Goal: Task Accomplishment & Management: Manage account settings

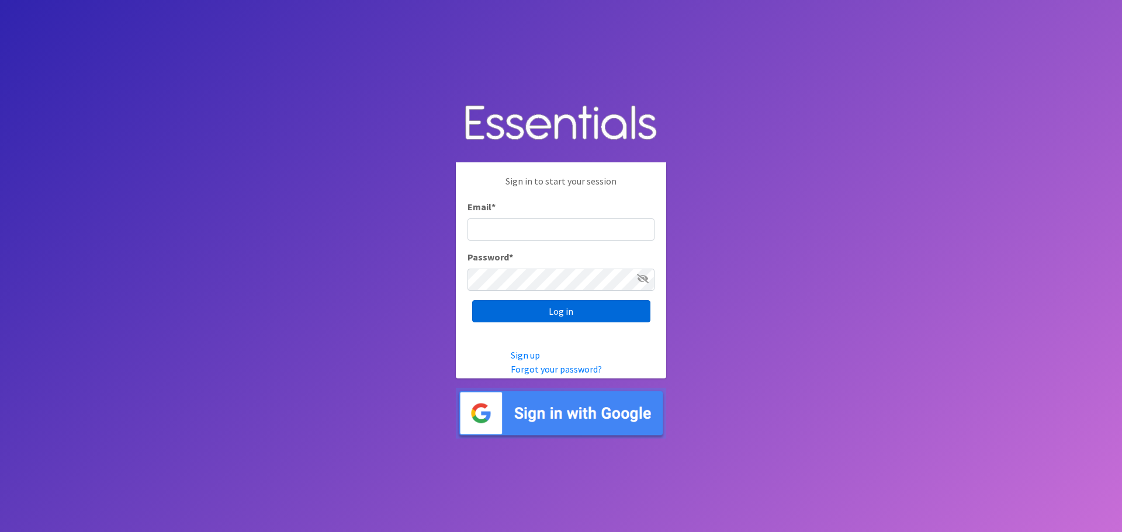
type input "[EMAIL_ADDRESS][PERSON_NAME][DOMAIN_NAME]"
click at [620, 313] on input "Log in" at bounding box center [561, 311] width 178 height 22
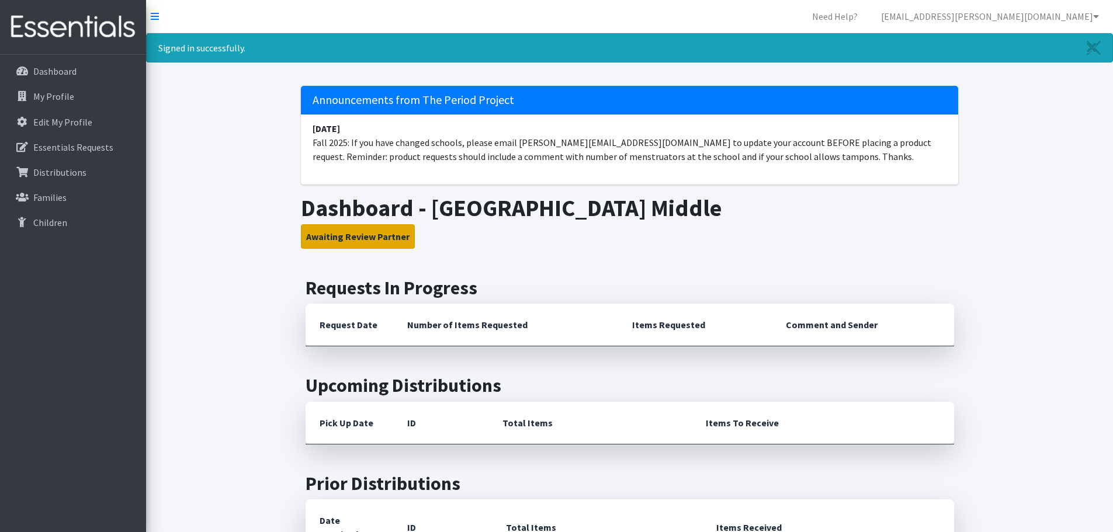
click at [391, 236] on button "Awaiting Review Partner" at bounding box center [358, 236] width 114 height 25
click at [76, 77] on link "Dashboard" at bounding box center [73, 71] width 137 height 23
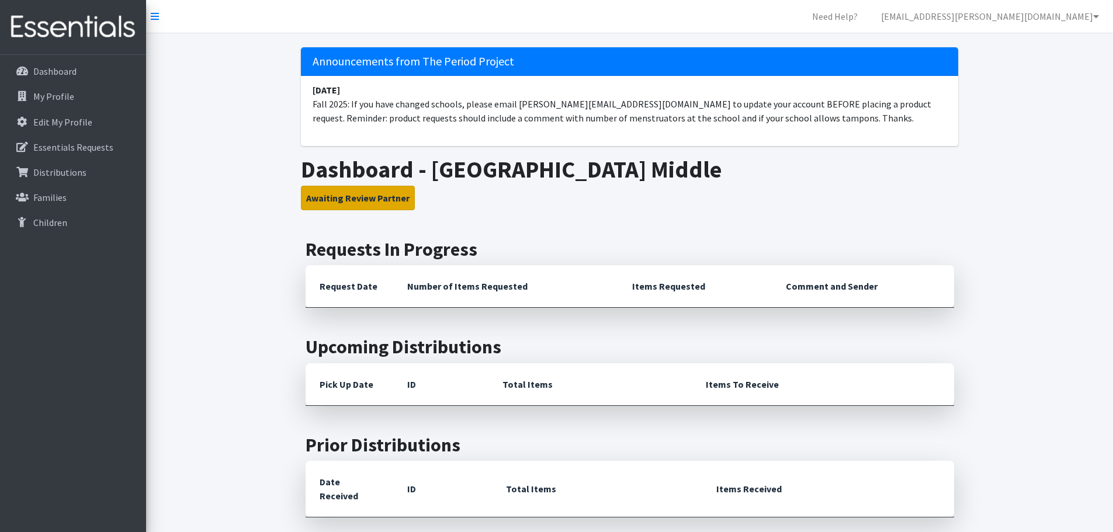
click at [358, 203] on button "Awaiting Review Partner" at bounding box center [358, 198] width 114 height 25
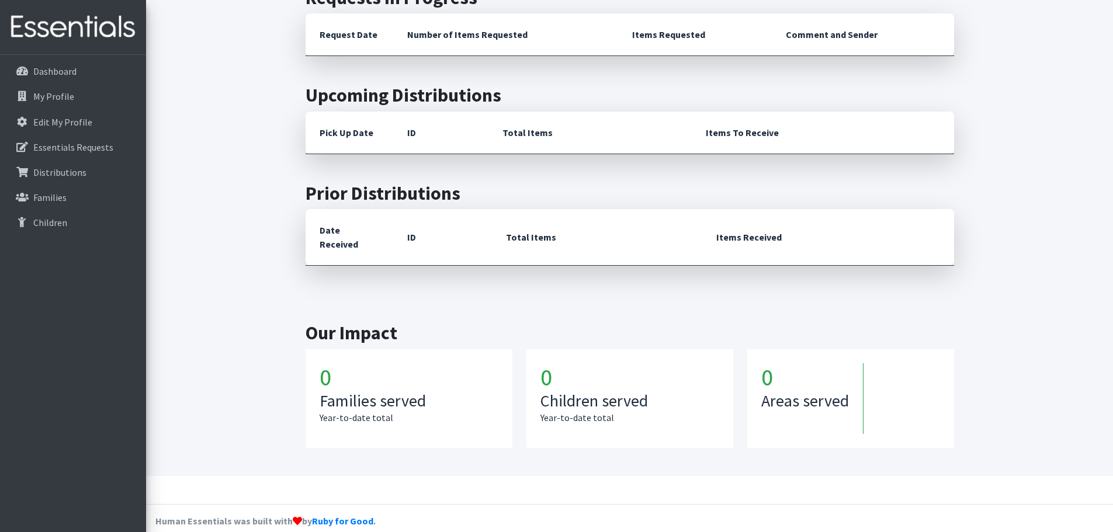
scroll to position [254, 0]
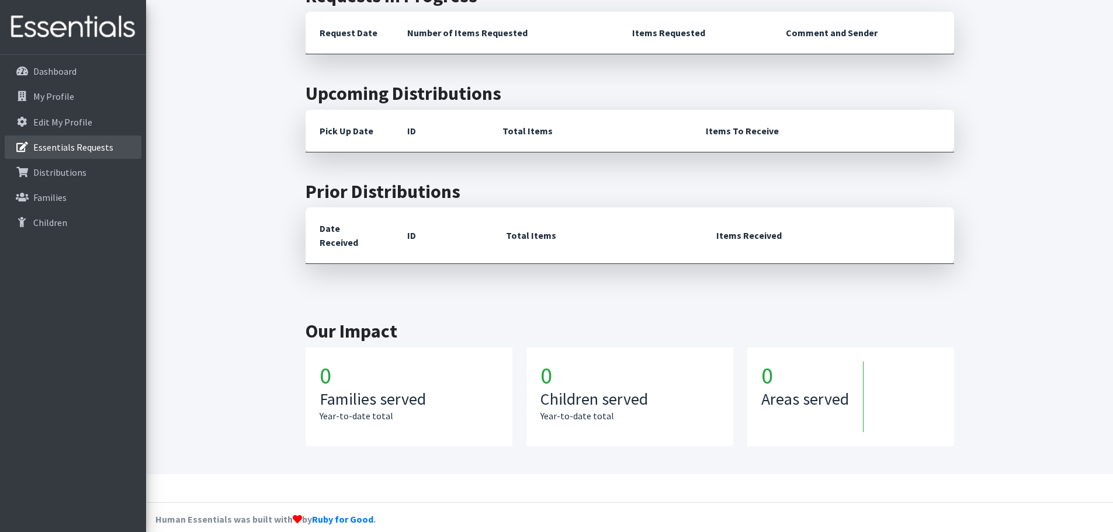
click at [84, 151] on p "Essentials Requests" at bounding box center [73, 147] width 80 height 12
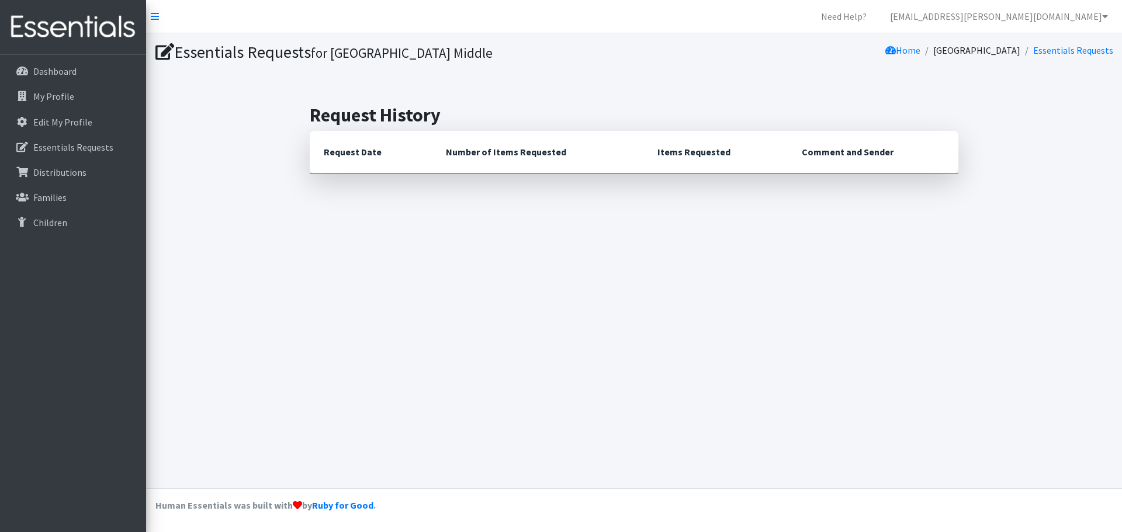
click at [351, 152] on th "Request Date" at bounding box center [371, 152] width 122 height 43
click at [814, 220] on div "Essentials Requests for Beech Springs Middle Home Beech Springs Middle Essentia…" at bounding box center [634, 260] width 976 height 455
click at [814, 221] on div "Essentials Requests for Beech Springs Middle Home Beech Springs Middle Essentia…" at bounding box center [634, 260] width 976 height 455
click at [159, 47] on icon at bounding box center [164, 52] width 19 height 17
click at [93, 99] on link "My Profile" at bounding box center [73, 96] width 137 height 23
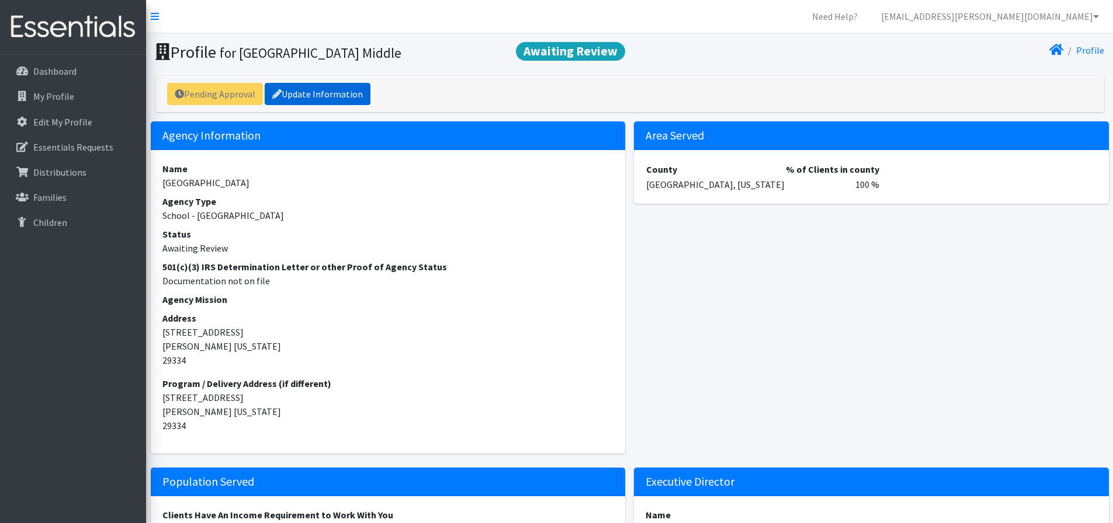
click at [290, 90] on link "Update Information" at bounding box center [318, 94] width 106 height 22
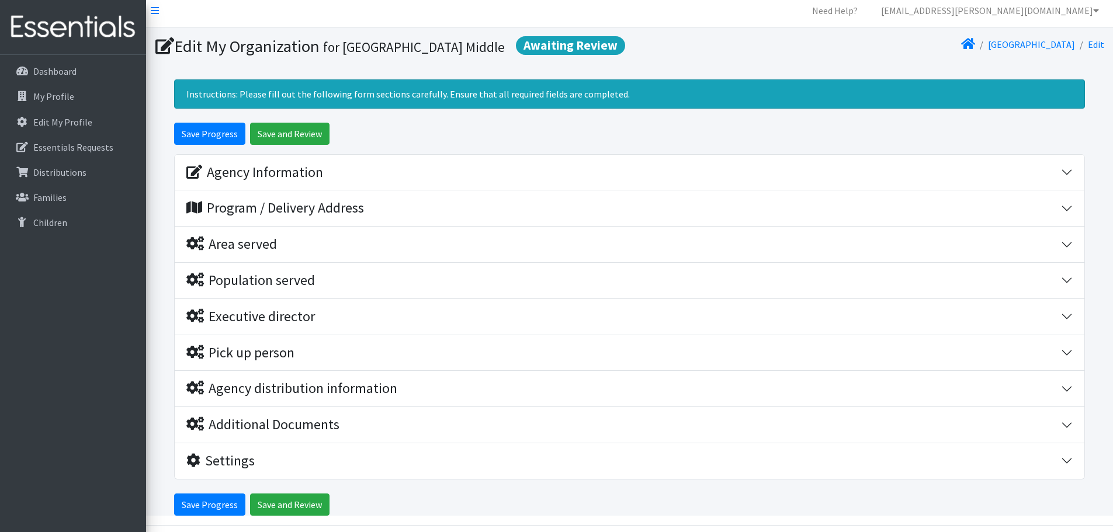
scroll to position [43, 0]
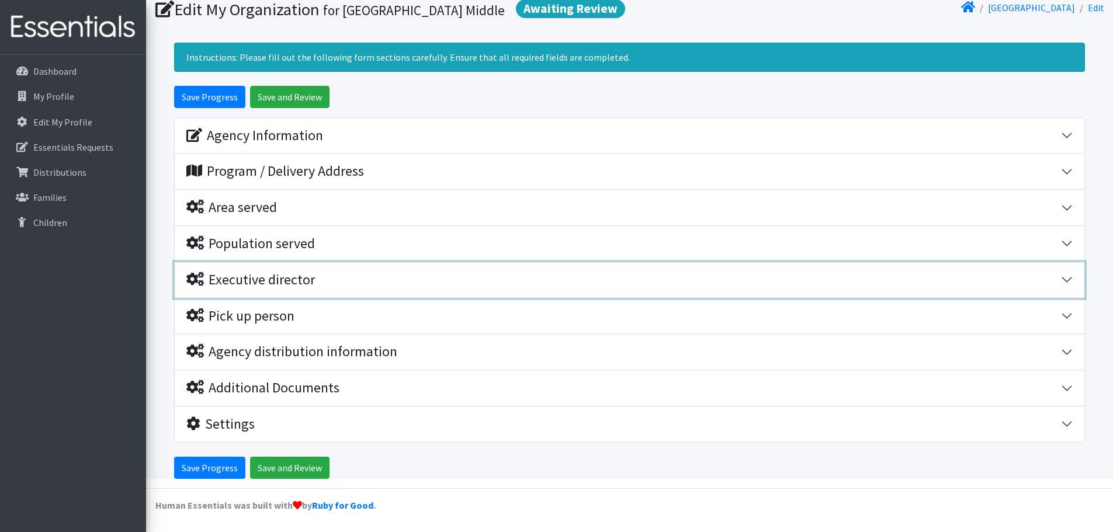
click at [340, 272] on div "Executive director" at bounding box center [623, 280] width 875 height 17
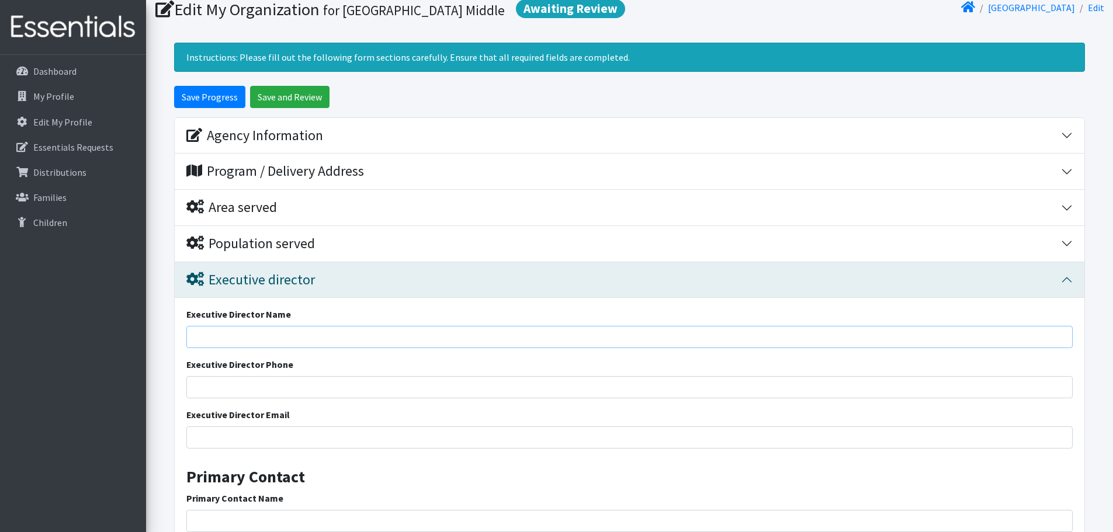
click at [373, 326] on input "Executive Director Name" at bounding box center [629, 337] width 886 height 22
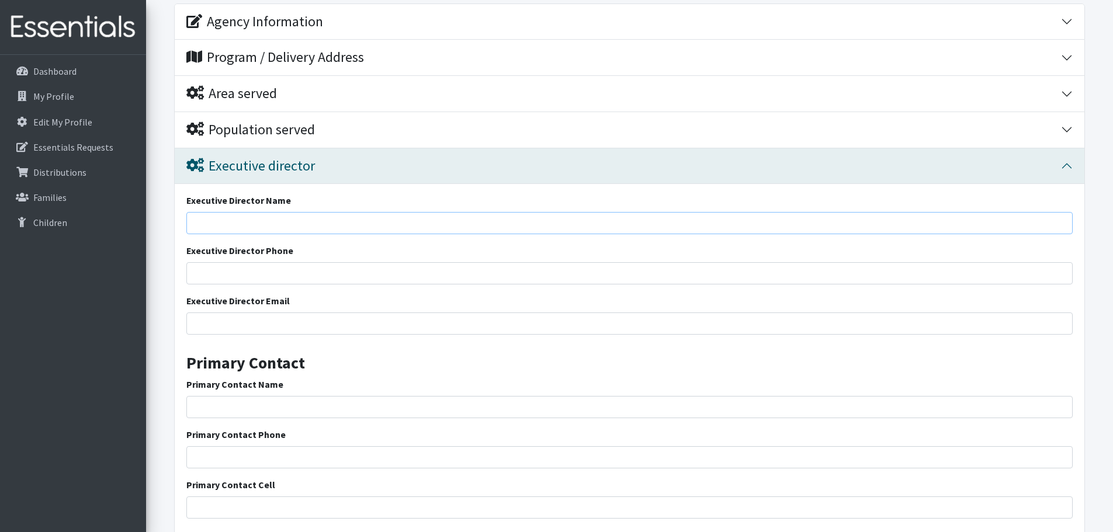
scroll to position [159, 0]
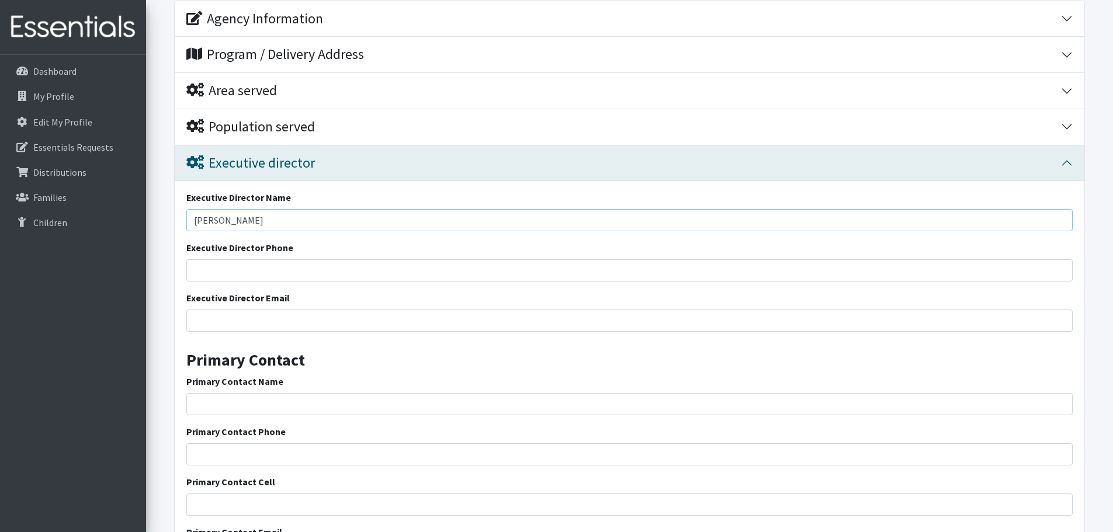
type input "[PERSON_NAME]"
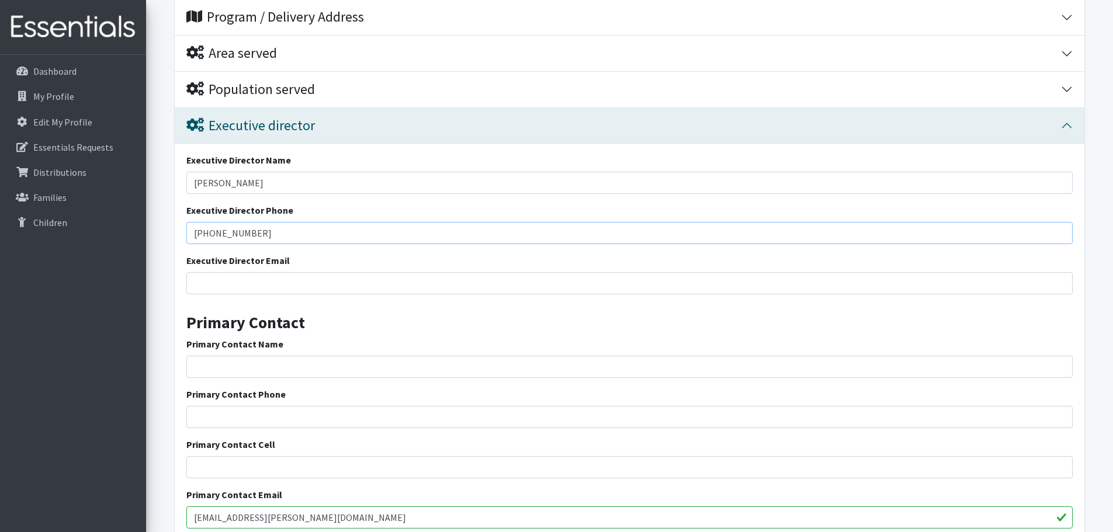
scroll to position [218, 0]
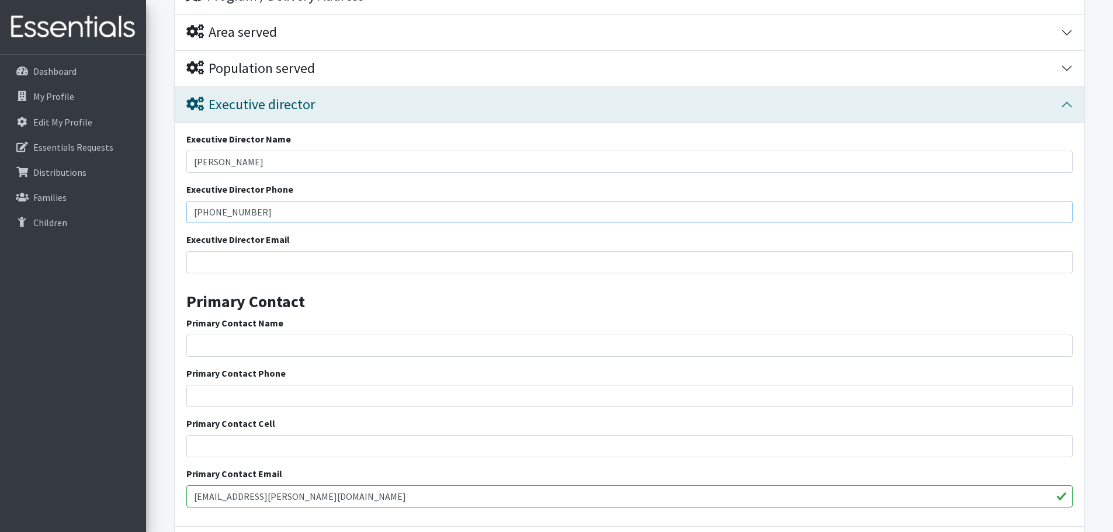
type input "[PHONE_NUMBER]"
click at [339, 265] on input "Executive Director Email" at bounding box center [629, 262] width 886 height 22
type input "A"
type input "[EMAIL_ADDRESS][PERSON_NAME][DOMAIN_NAME]"
click at [404, 333] on div "Primary Contact Name" at bounding box center [629, 336] width 886 height 41
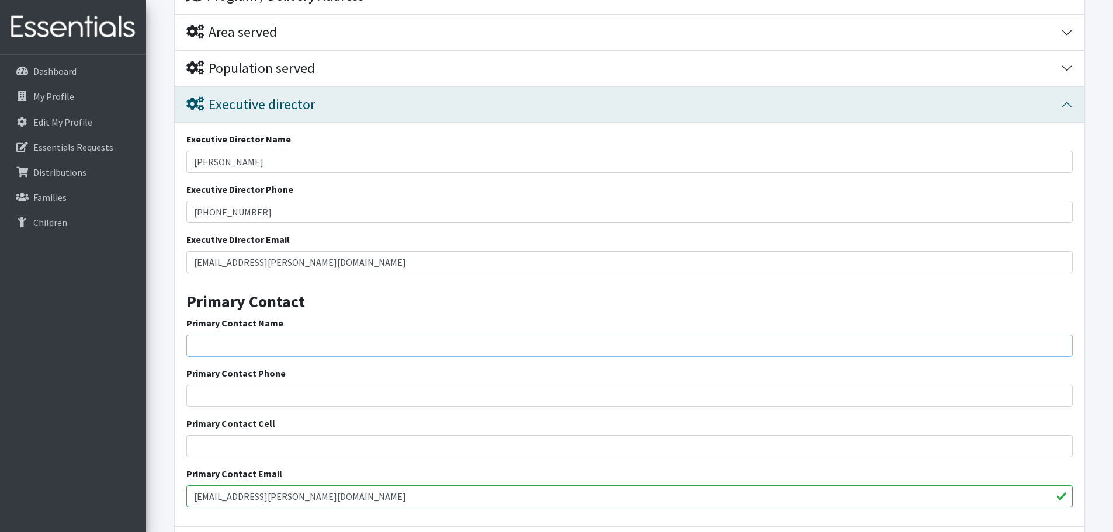
click at [400, 336] on input "Primary Contact Name" at bounding box center [629, 346] width 886 height 22
type input "[PERSON_NAME]"
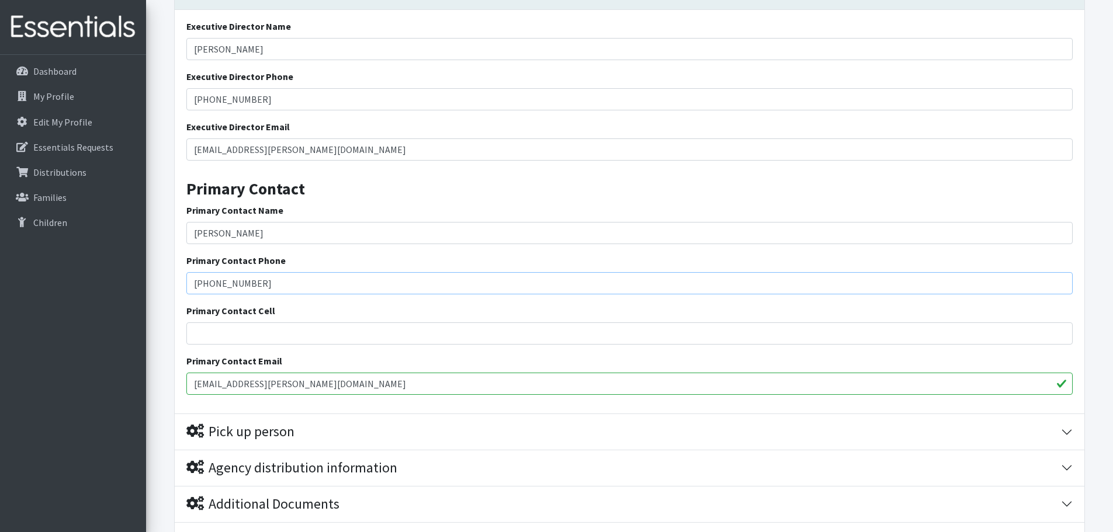
scroll to position [335, 0]
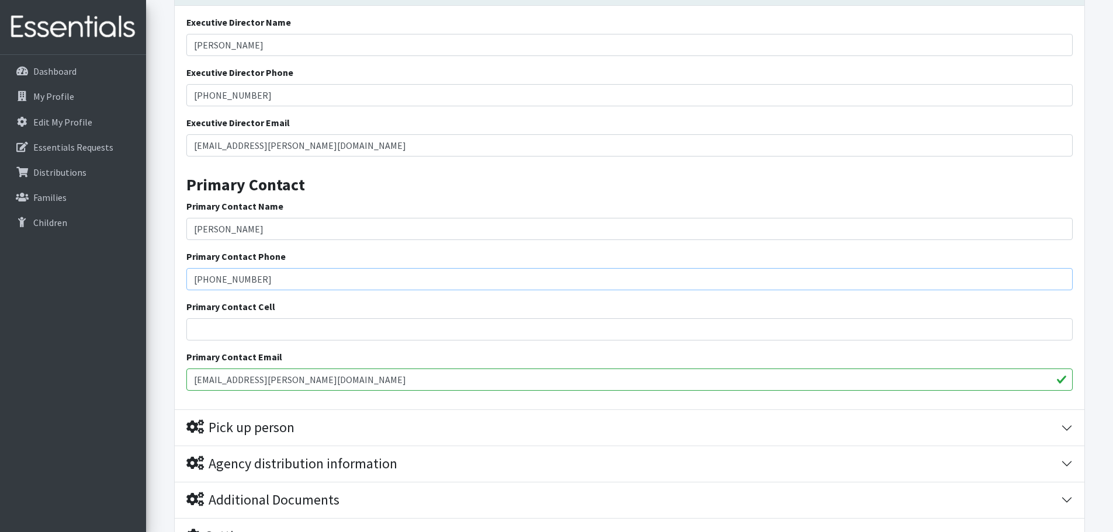
type input "[PHONE_NUMBER]"
click at [352, 328] on input "Primary Contact Cell" at bounding box center [629, 329] width 886 height 22
type input "N/A"
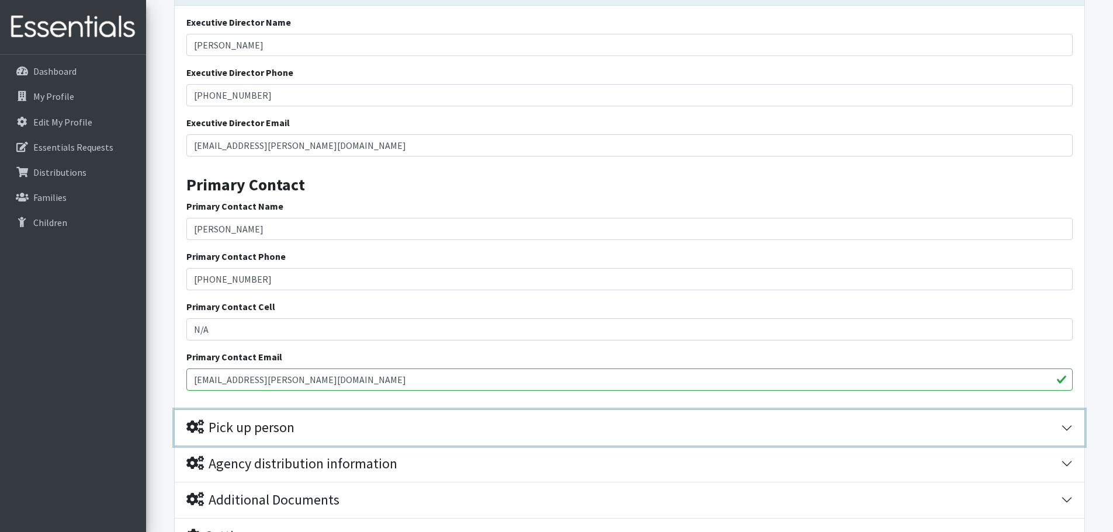
click at [476, 415] on button "Pick up person" at bounding box center [630, 428] width 910 height 36
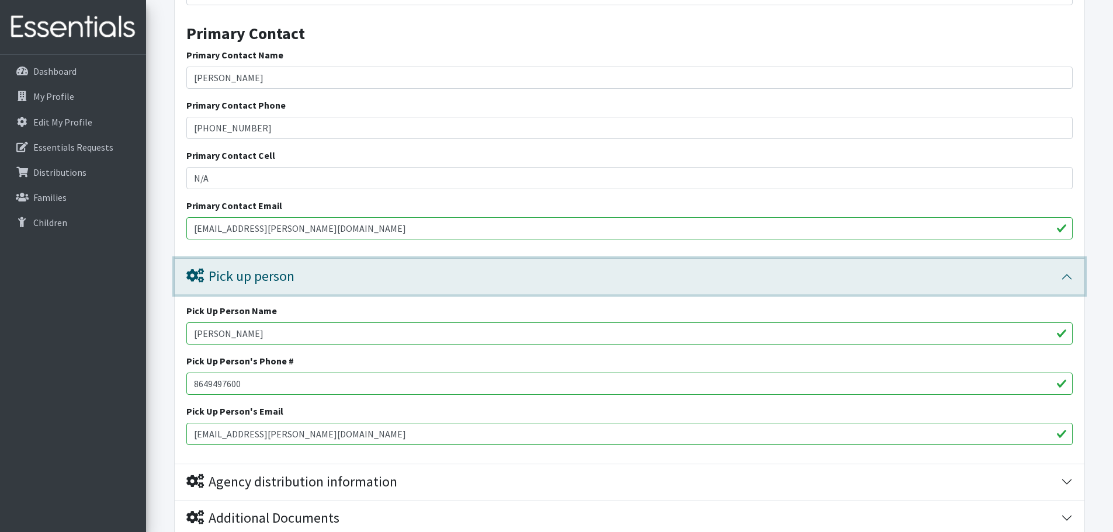
scroll to position [452, 0]
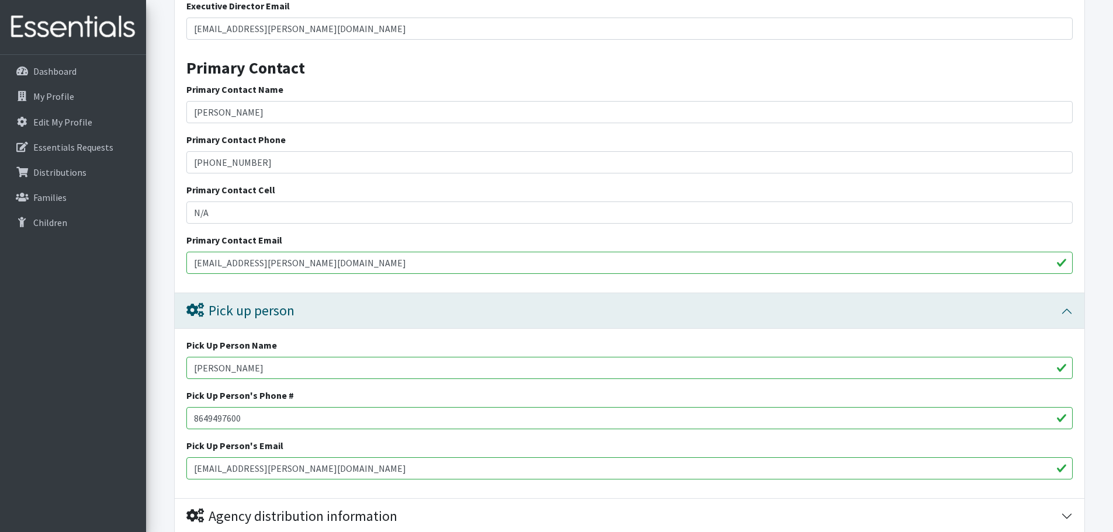
click at [325, 414] on input "8649497600" at bounding box center [629, 418] width 886 height 22
type input "8"
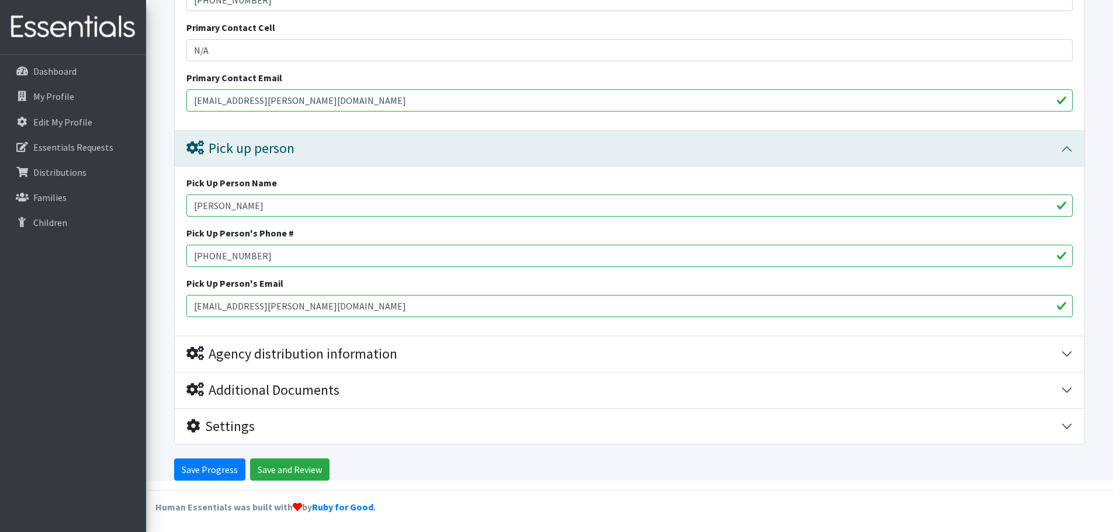
scroll to position [616, 0]
type input "[PHONE_NUMBER]"
click at [231, 461] on input "Save Progress" at bounding box center [209, 468] width 71 height 22
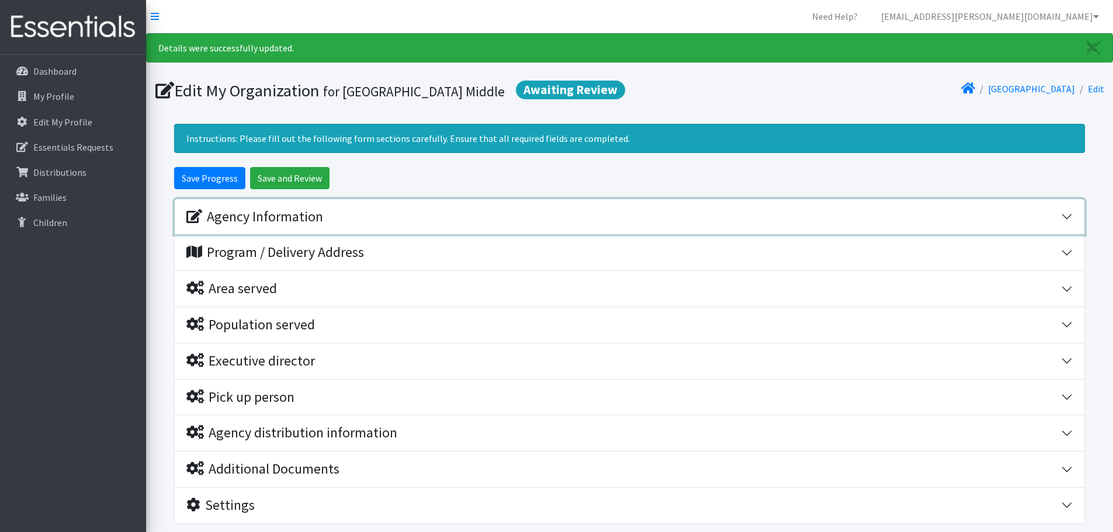
click at [254, 219] on div "Agency Information" at bounding box center [254, 217] width 137 height 17
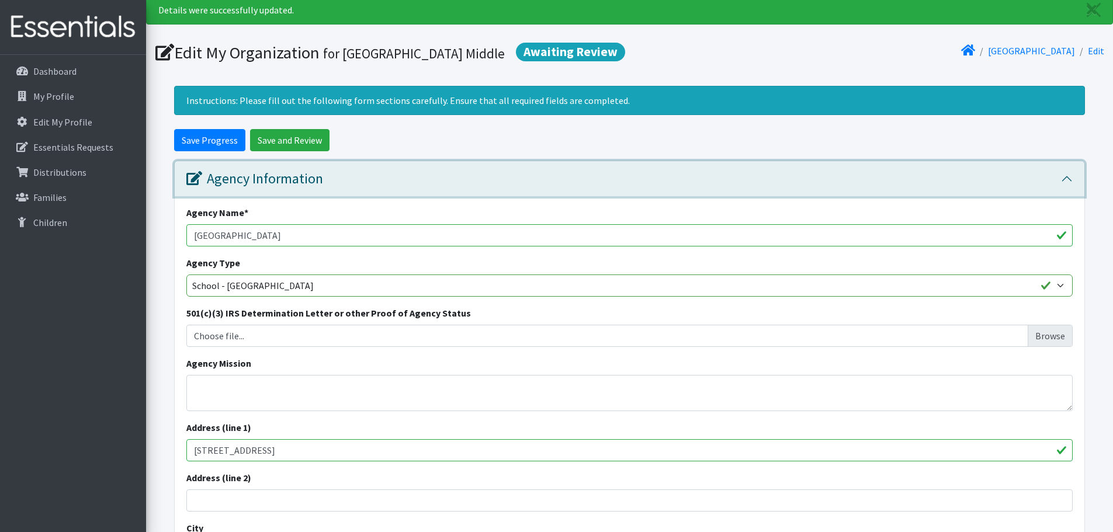
scroll to position [58, 0]
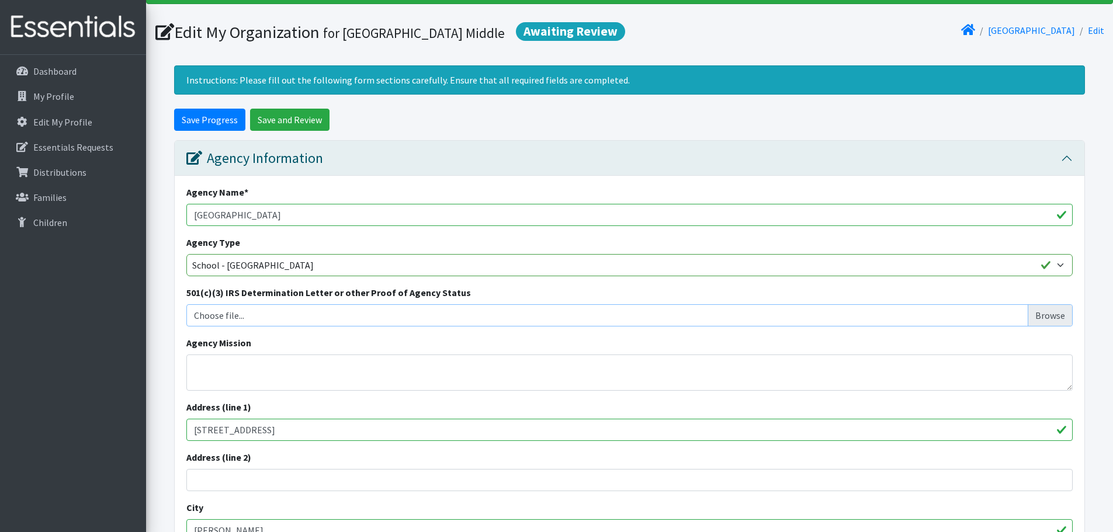
click at [290, 317] on input "Choose file..." at bounding box center [629, 315] width 877 height 22
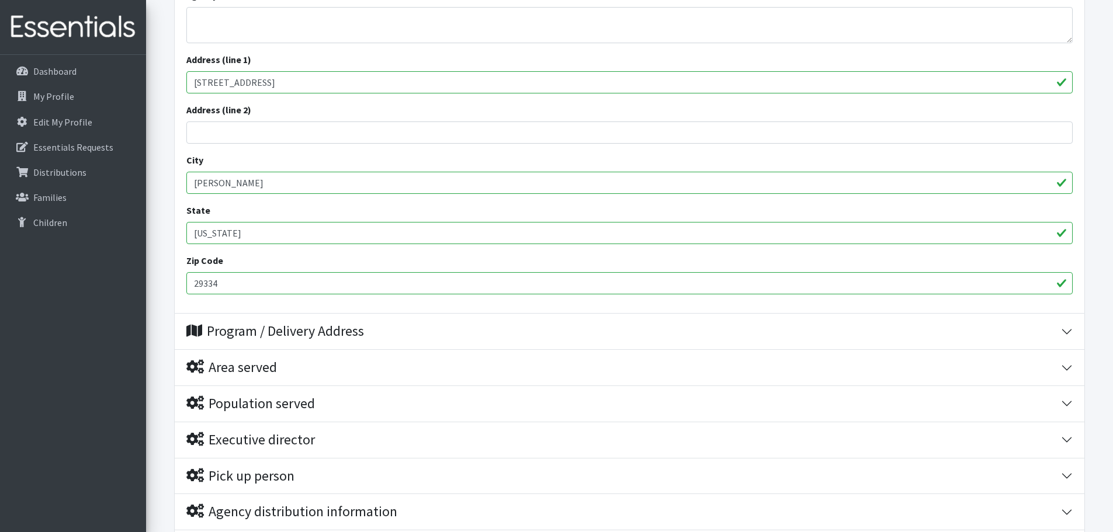
scroll to position [409, 0]
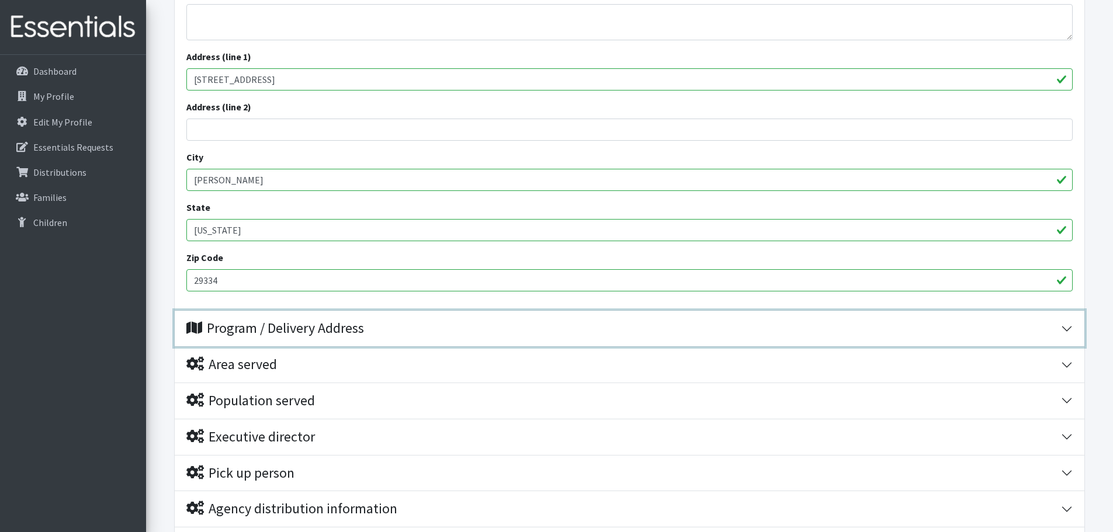
click at [316, 331] on div "Program / Delivery Address" at bounding box center [275, 328] width 178 height 17
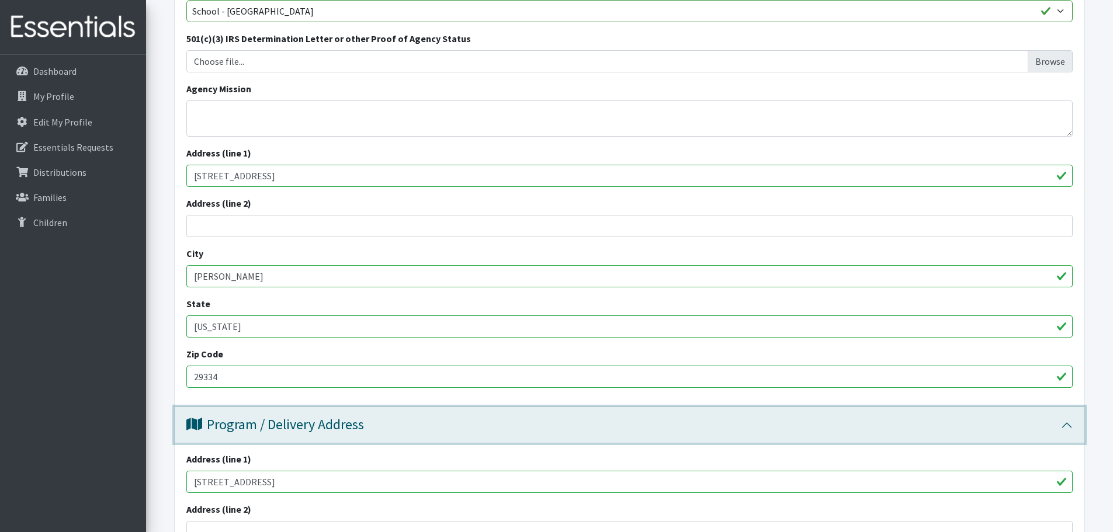
scroll to position [292, 0]
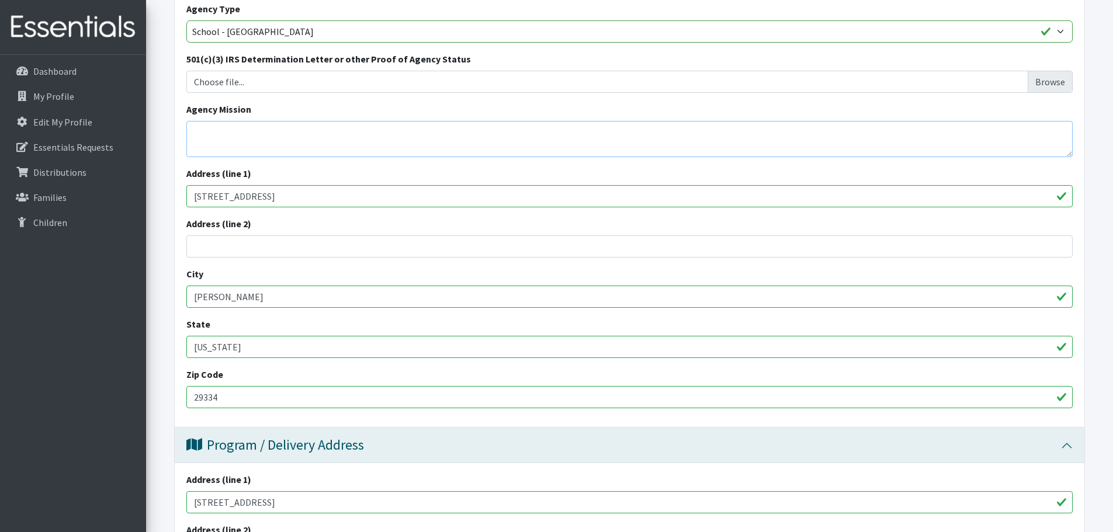
click at [330, 150] on textarea "Agency Mission" at bounding box center [629, 139] width 886 height 36
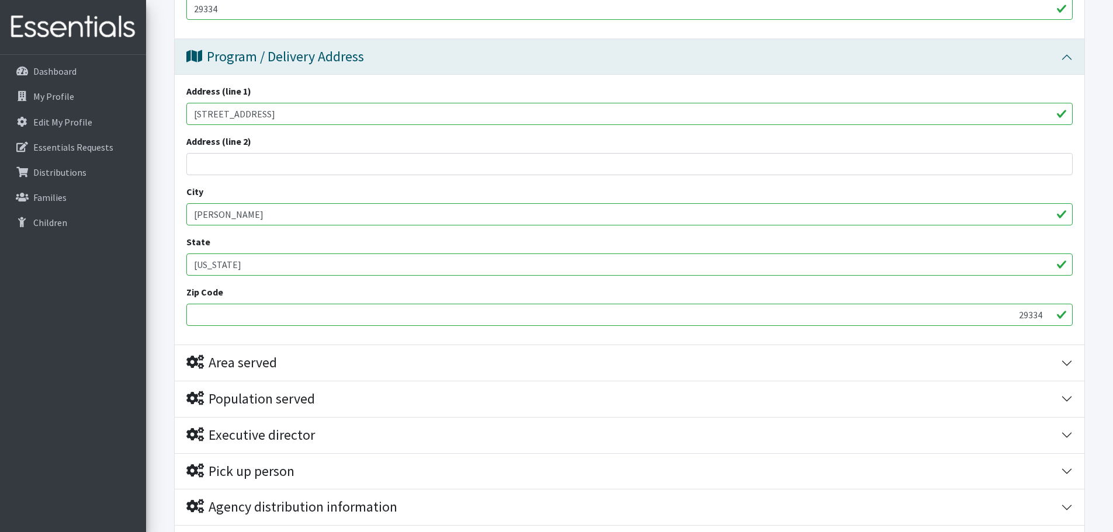
scroll to position [701, 0]
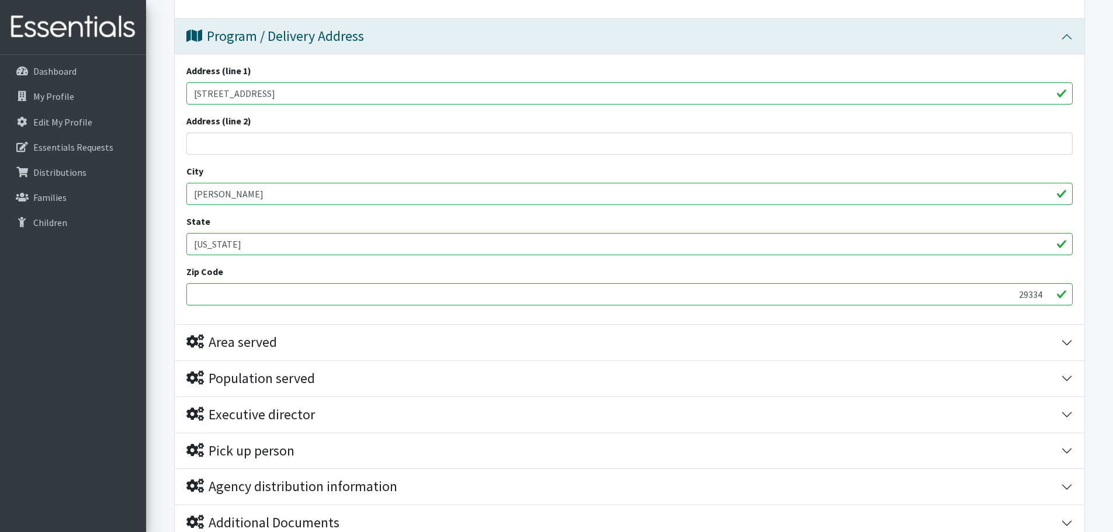
type textarea "Educating middle school students"
click at [277, 344] on div "Area served" at bounding box center [231, 342] width 91 height 17
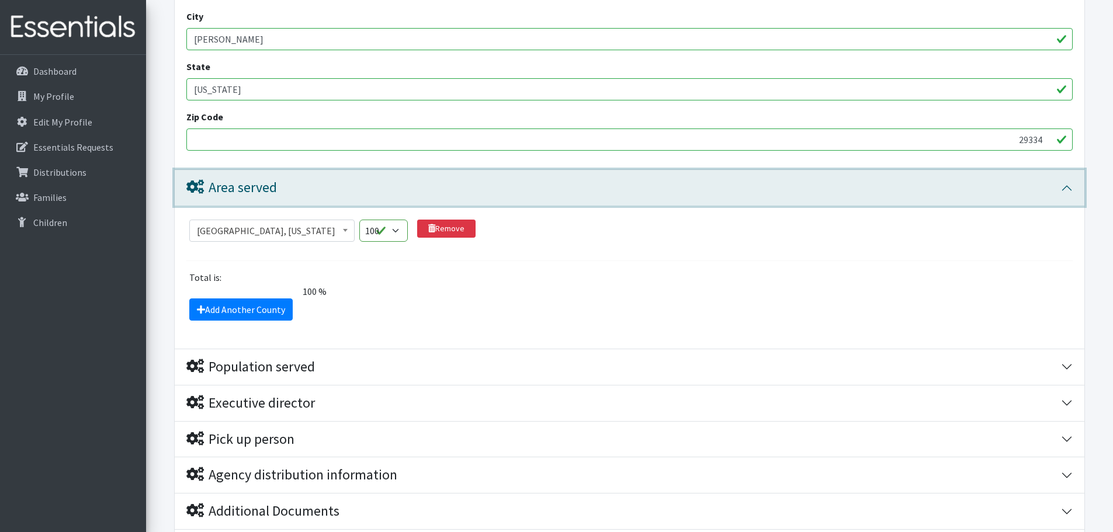
scroll to position [935, 0]
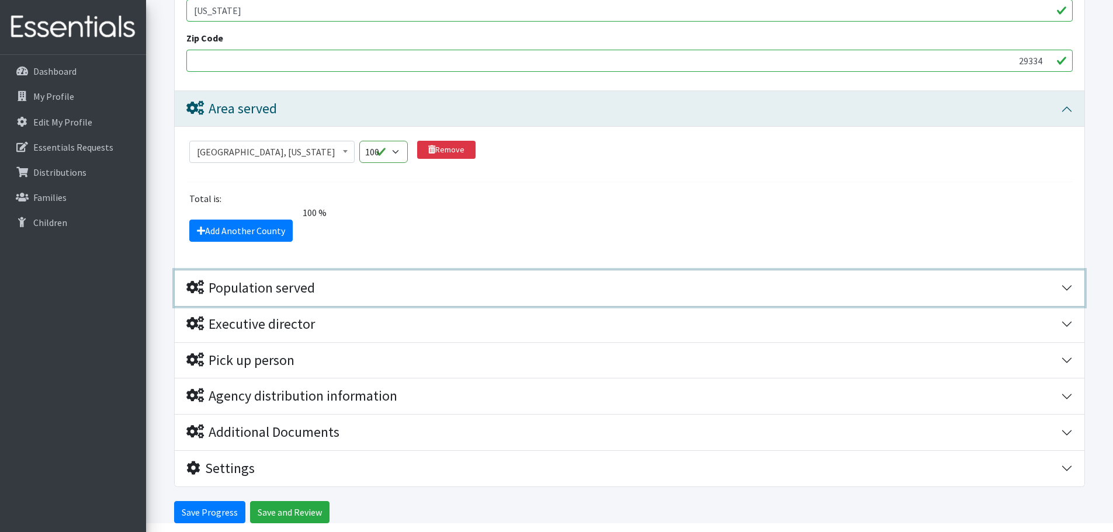
click at [242, 284] on div "Population served" at bounding box center [250, 288] width 129 height 17
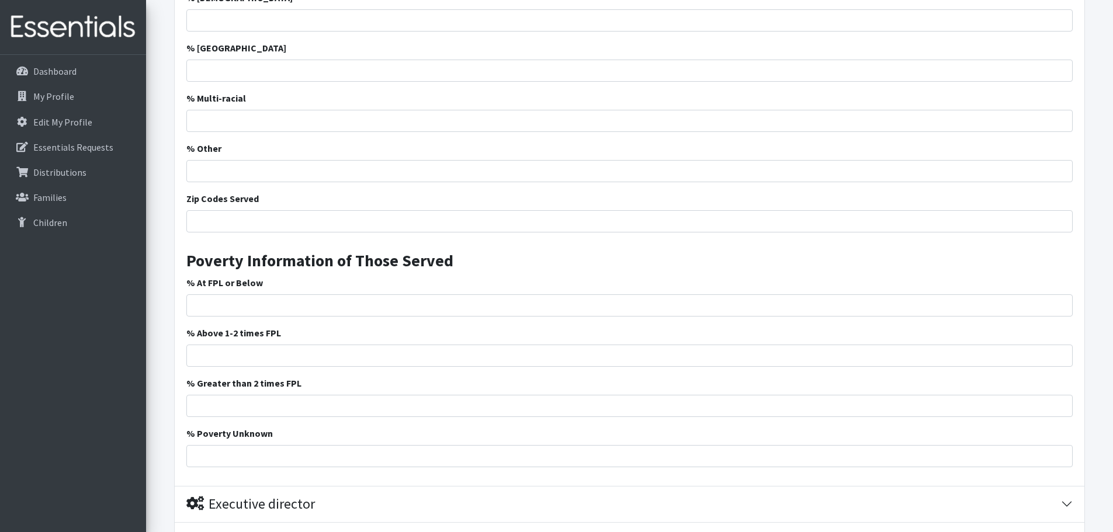
scroll to position [1695, 0]
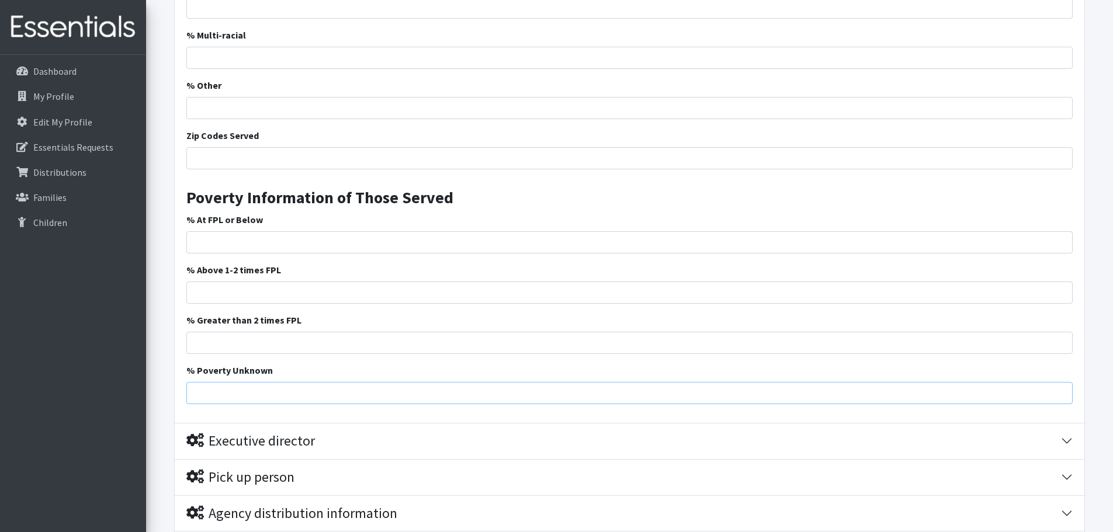
click at [265, 389] on input "% Poverty Unknown" at bounding box center [629, 393] width 886 height 22
click at [263, 388] on input "% Poverty Unknown" at bounding box center [629, 393] width 886 height 22
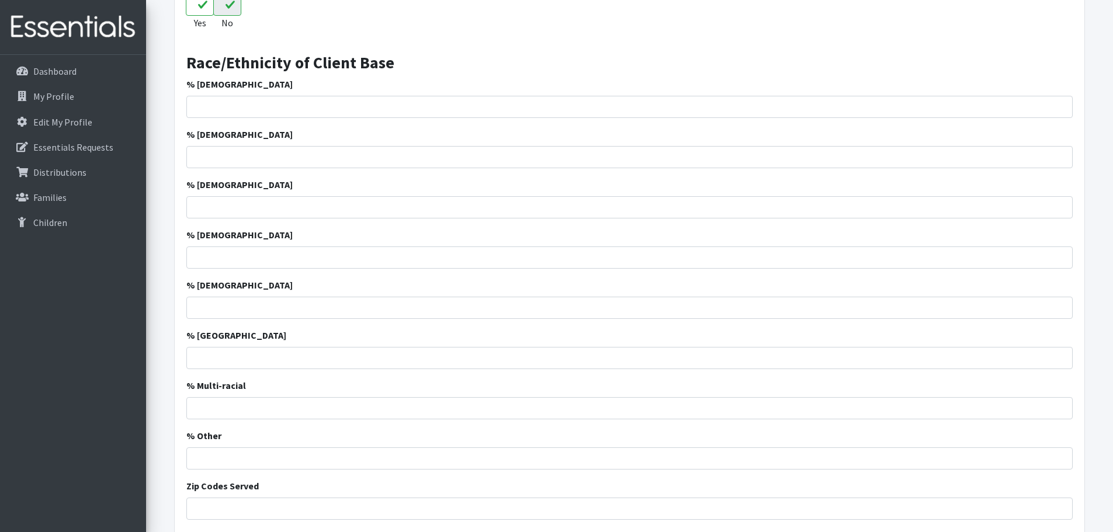
scroll to position [1403, 0]
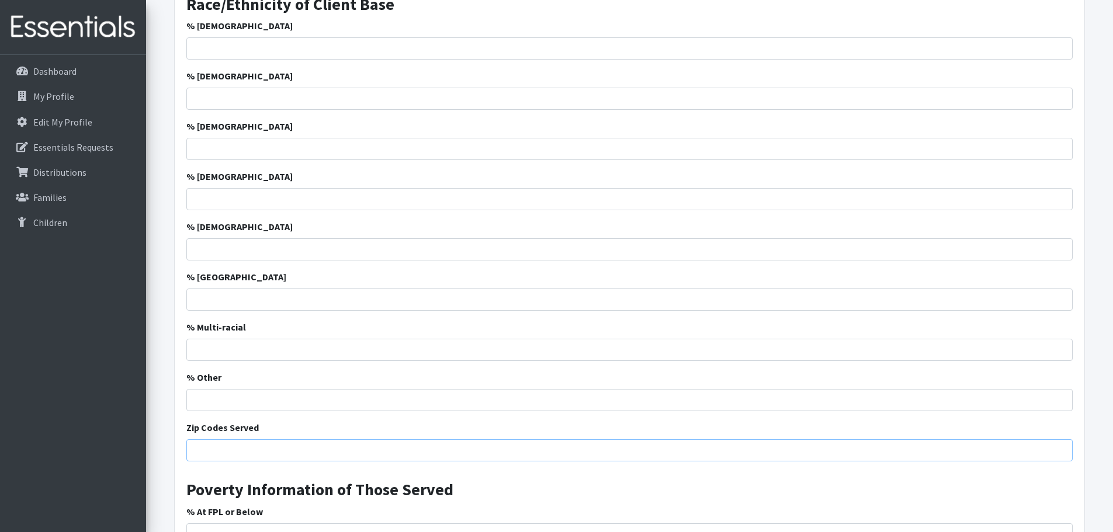
click at [338, 450] on input "Zip Codes Served" at bounding box center [629, 450] width 886 height 22
type input "29334"
click at [791, 369] on div "Clients Have An Income Requirement to Work With You? Yes No Do You Verify The I…" at bounding box center [630, 276] width 910 height 877
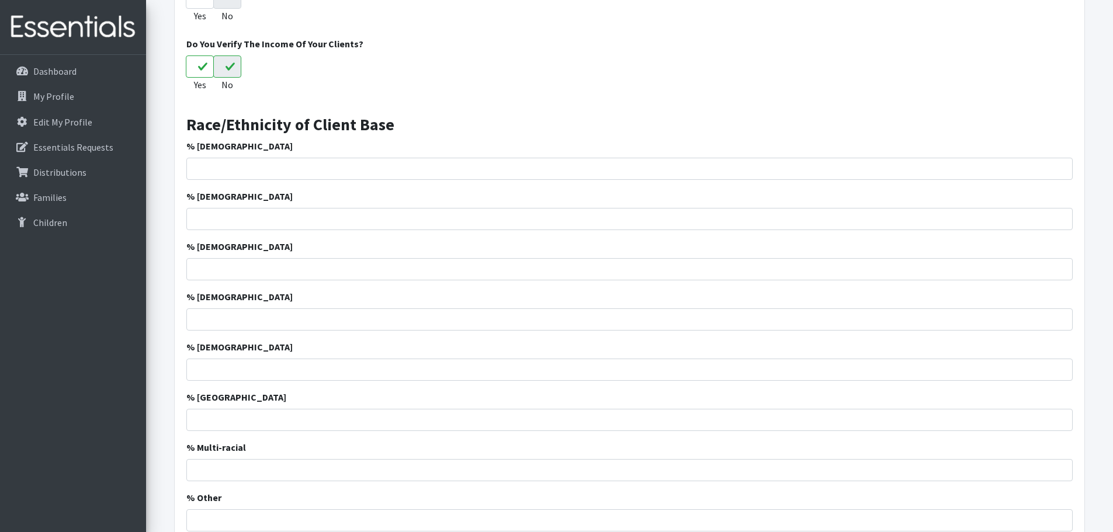
scroll to position [1227, 0]
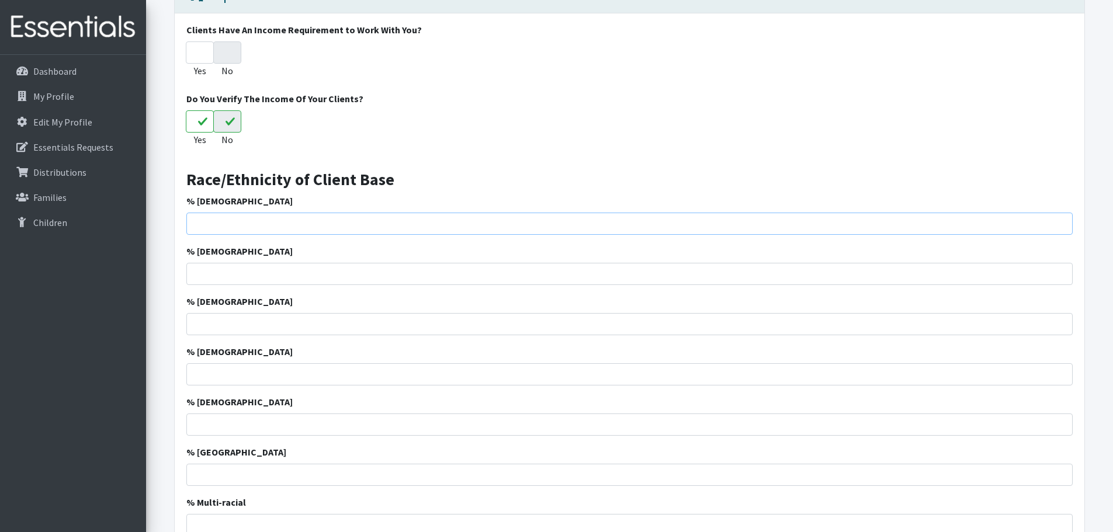
click at [269, 221] on input "% [DEMOGRAPHIC_DATA]" at bounding box center [629, 224] width 886 height 22
click at [332, 217] on input "20" at bounding box center [629, 224] width 886 height 22
click at [332, 216] on input "20" at bounding box center [629, 224] width 886 height 22
type input "20"
click at [302, 273] on input "% [DEMOGRAPHIC_DATA]" at bounding box center [629, 274] width 886 height 22
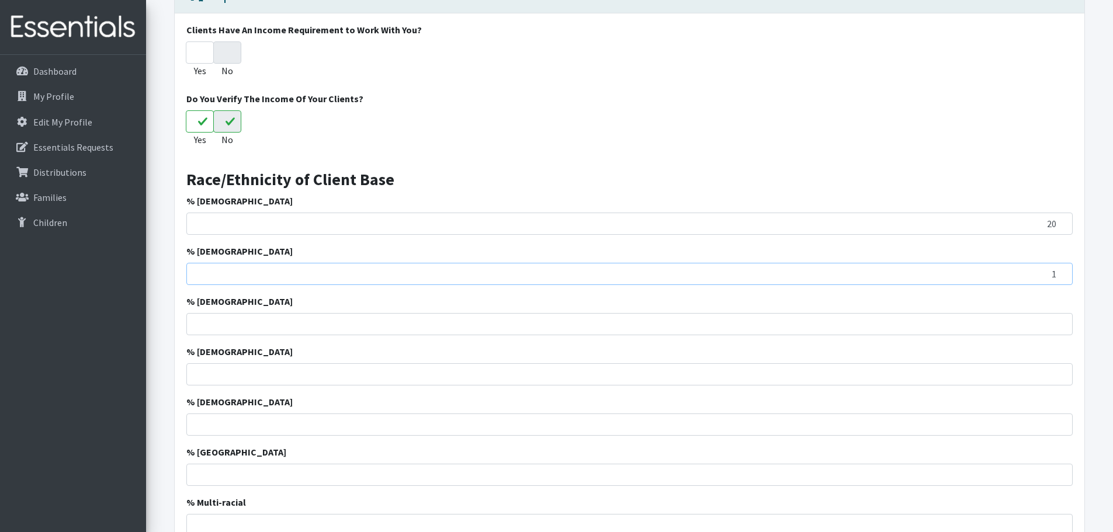
click at [1060, 270] on input "1" at bounding box center [629, 274] width 886 height 22
type input "2"
click at [1060, 270] on input "2" at bounding box center [629, 274] width 886 height 22
type input "67"
click at [1029, 327] on input "% [DEMOGRAPHIC_DATA]" at bounding box center [629, 324] width 886 height 22
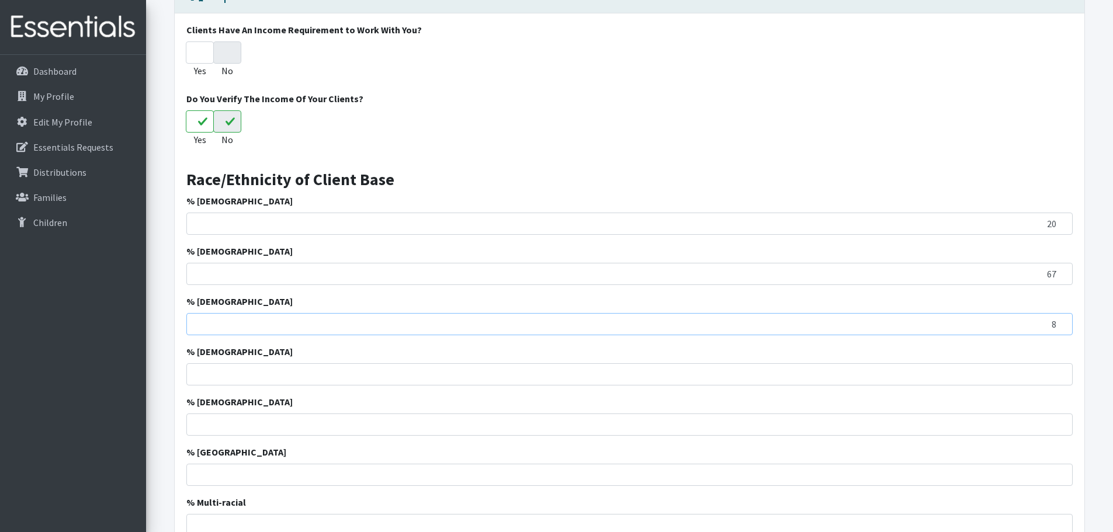
type input "8"
click at [1036, 380] on input "% [DEMOGRAPHIC_DATA]" at bounding box center [629, 374] width 886 height 22
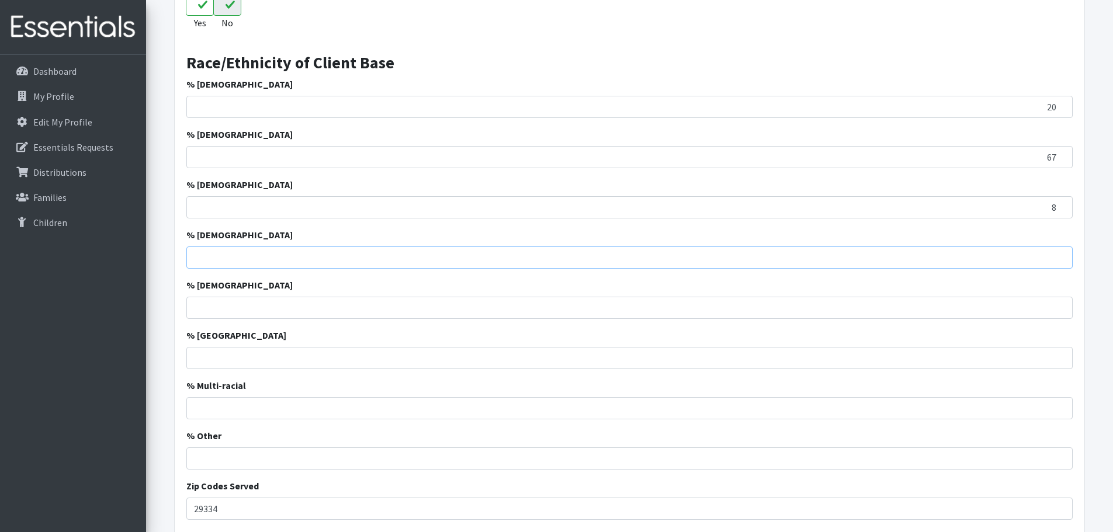
scroll to position [1403, 0]
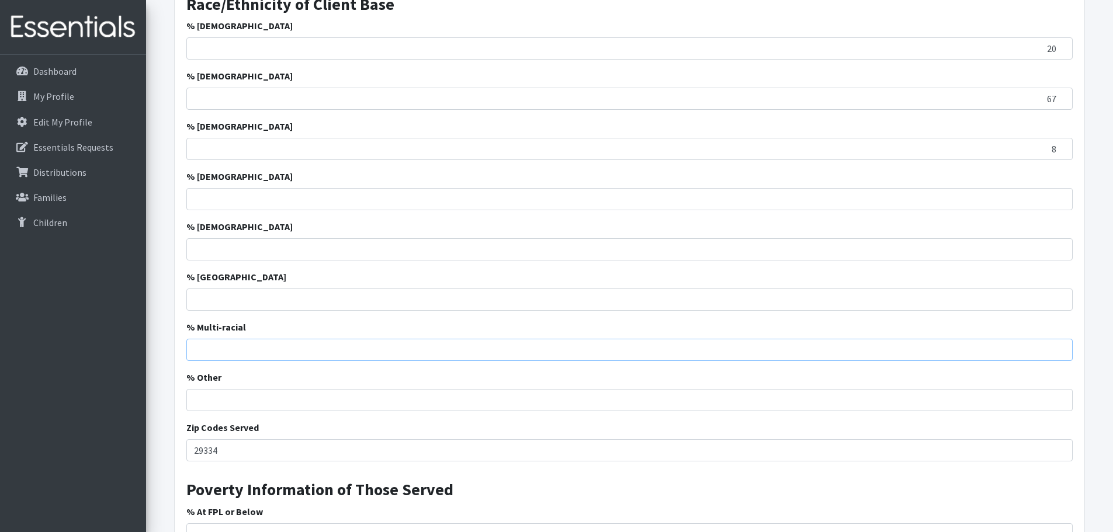
click at [360, 360] on input "% Multi-racial" at bounding box center [629, 350] width 886 height 22
type input "5"
click at [1045, 299] on input "% [GEOGRAPHIC_DATA]" at bounding box center [629, 300] width 886 height 22
click at [1025, 197] on input "% [DEMOGRAPHIC_DATA]" at bounding box center [629, 199] width 886 height 22
type input "2.38"
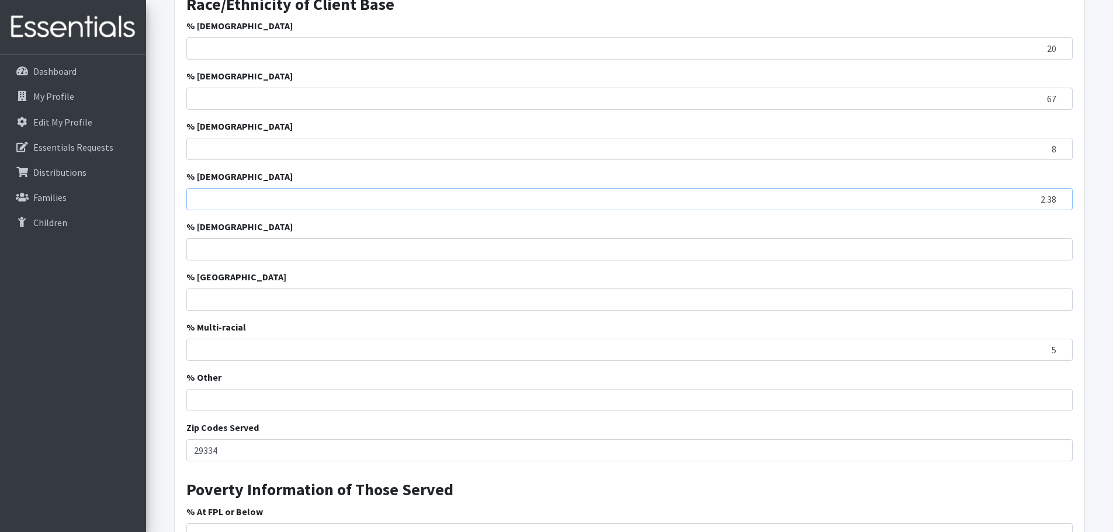
scroll to position [1286, 0]
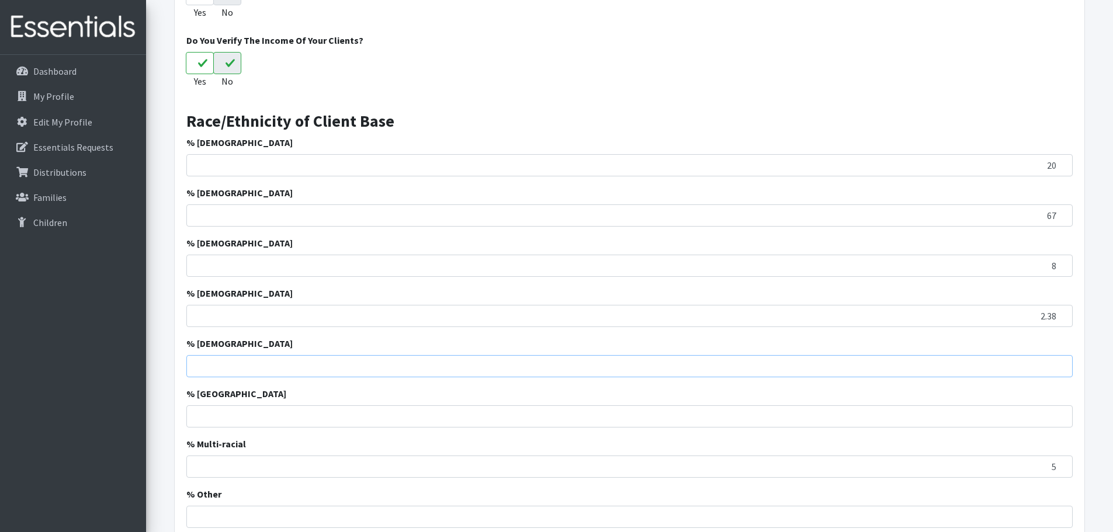
click at [1053, 366] on input "% [DEMOGRAPHIC_DATA]" at bounding box center [629, 366] width 886 height 22
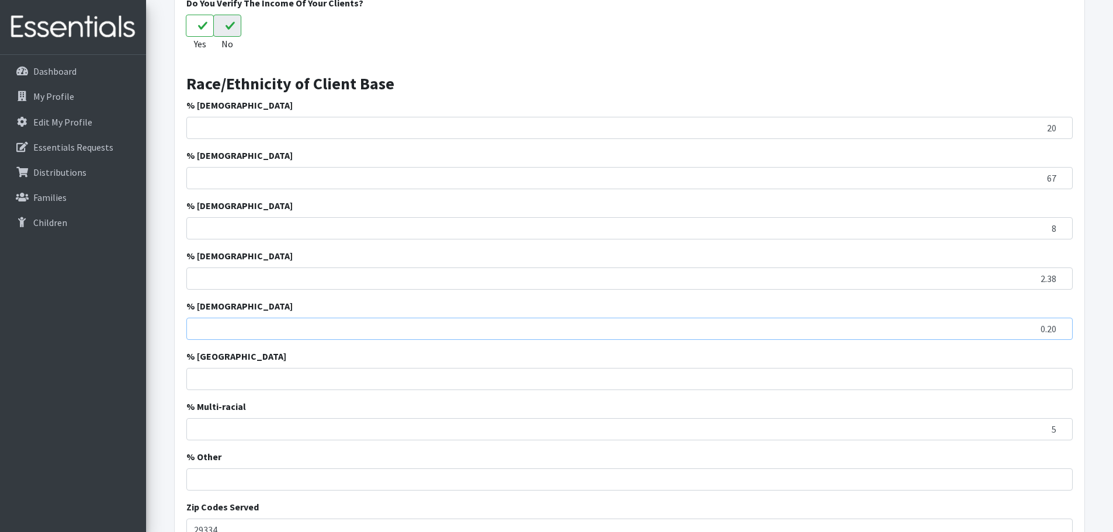
scroll to position [1344, 0]
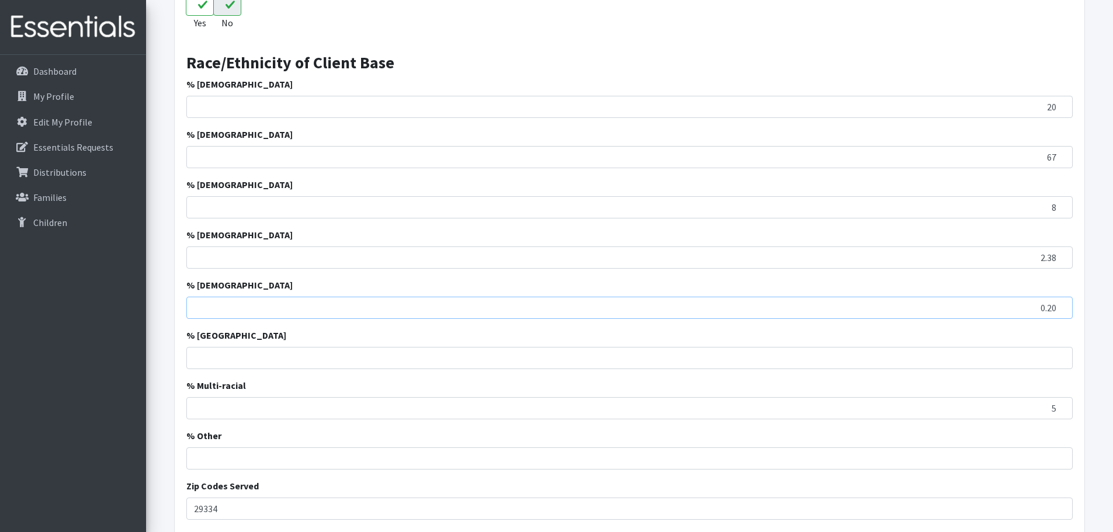
type input "0.20"
click at [1049, 359] on input "% [GEOGRAPHIC_DATA]" at bounding box center [629, 358] width 886 height 22
type input "0.02"
click at [1064, 404] on input "6" at bounding box center [629, 408] width 886 height 22
type input "7"
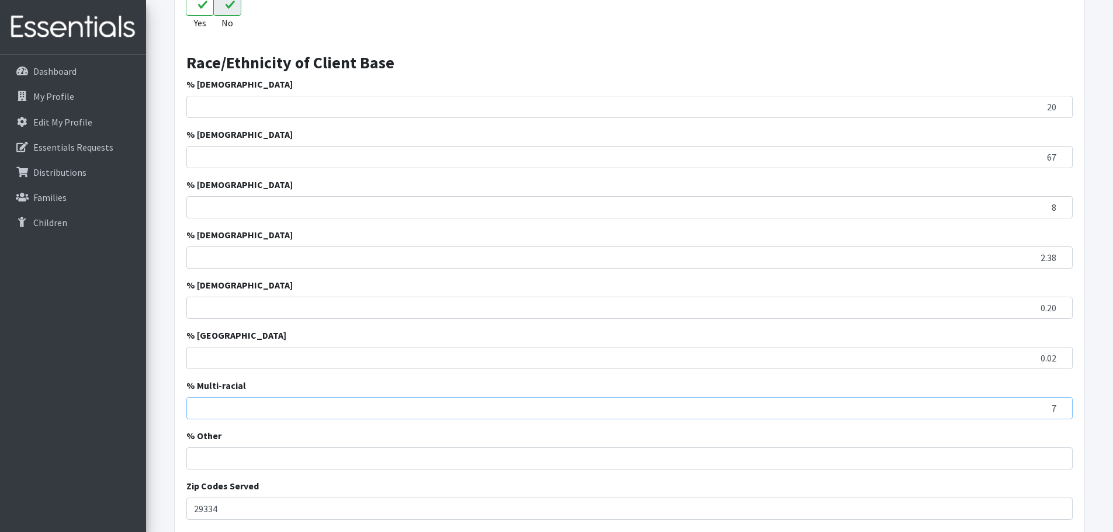
click at [1064, 405] on input "7" at bounding box center [629, 408] width 886 height 22
click at [956, 457] on input "% Other" at bounding box center [629, 458] width 886 height 22
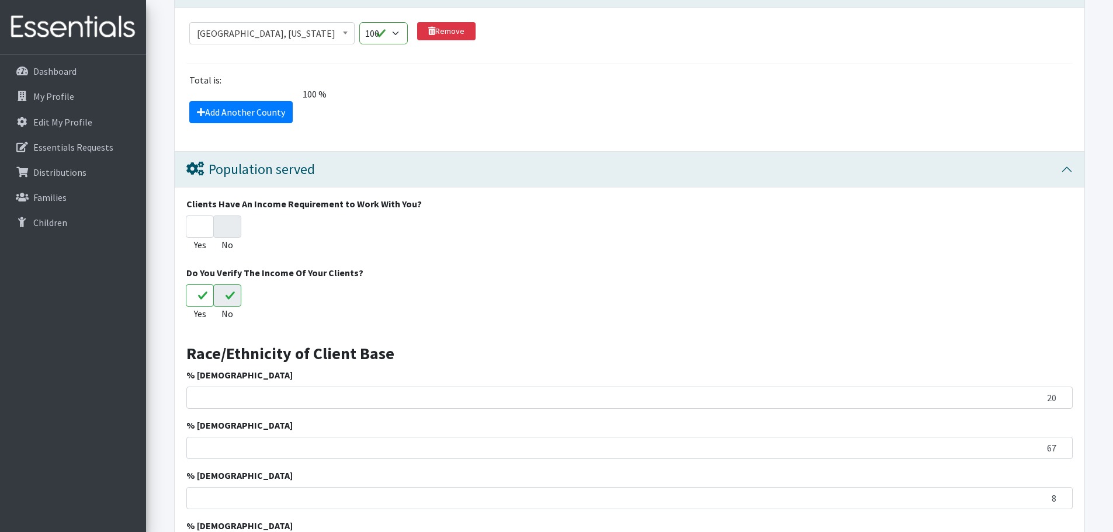
scroll to position [1052, 0]
click at [205, 227] on input "Yes" at bounding box center [200, 228] width 28 height 22
radio input "true"
click at [223, 227] on input "No" at bounding box center [227, 228] width 28 height 22
radio input "true"
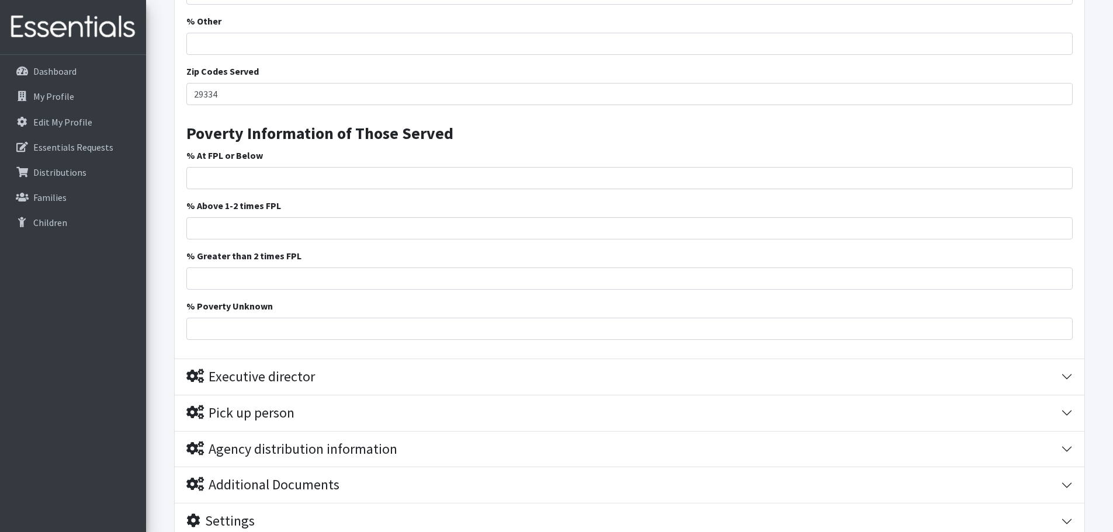
scroll to position [1856, 0]
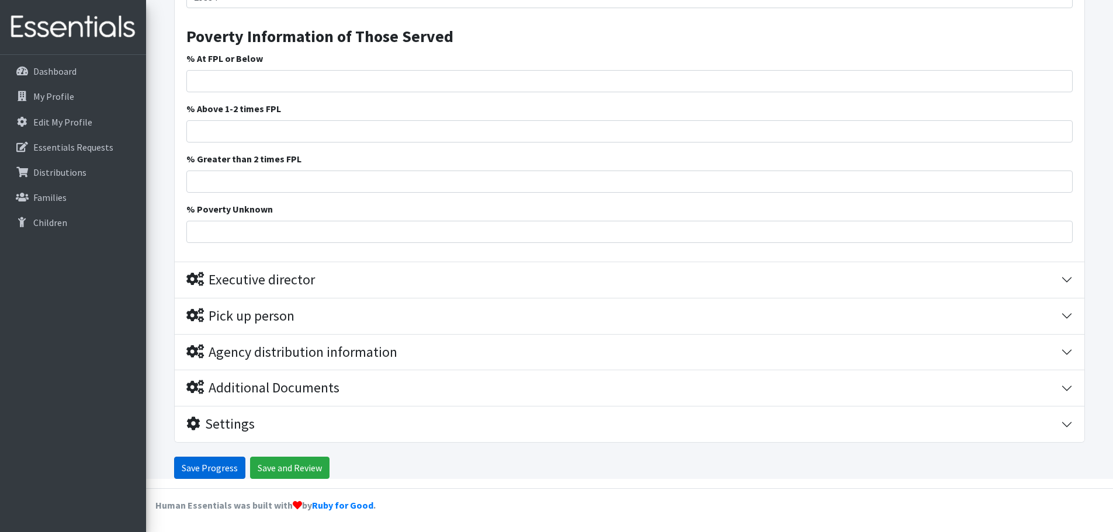
click at [220, 473] on input "Save Progress" at bounding box center [209, 468] width 71 height 22
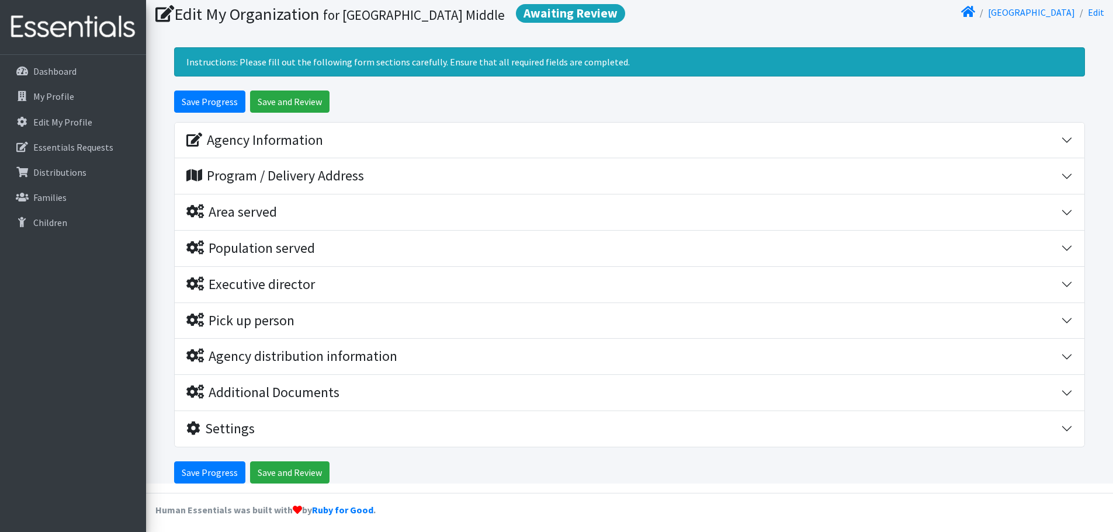
scroll to position [81, 0]
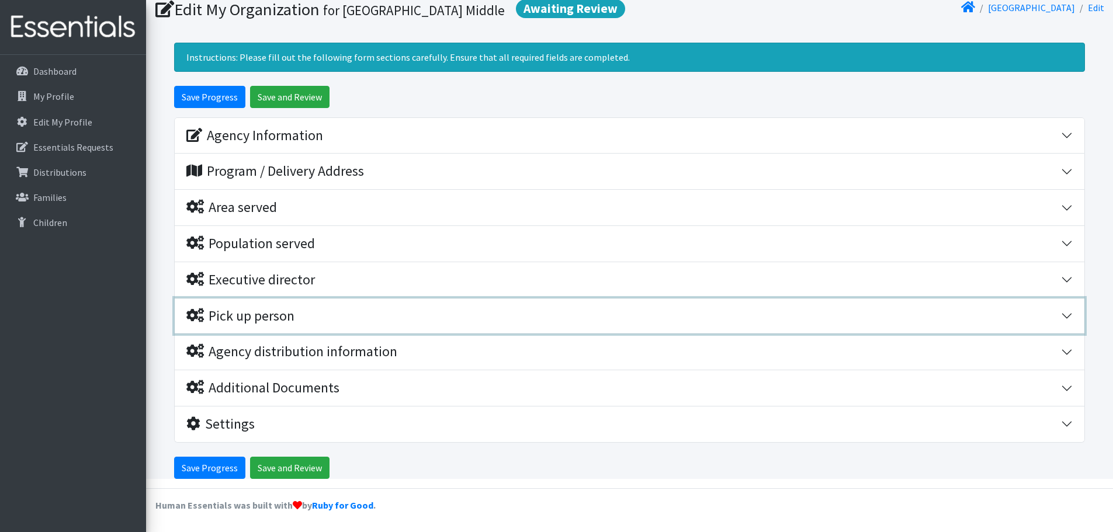
click at [234, 318] on div "Pick up person" at bounding box center [240, 316] width 108 height 17
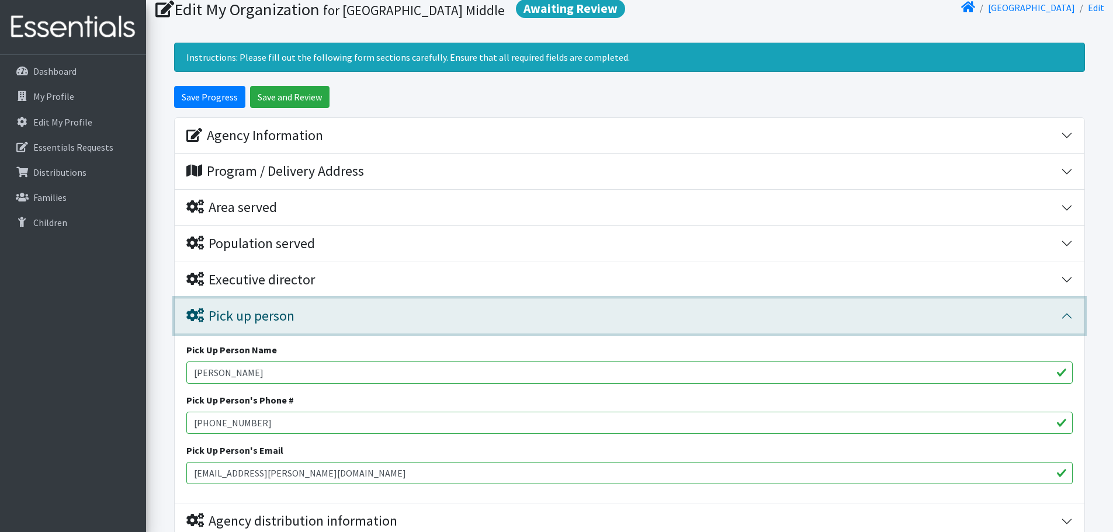
click at [234, 317] on div "Pick up person" at bounding box center [240, 316] width 108 height 17
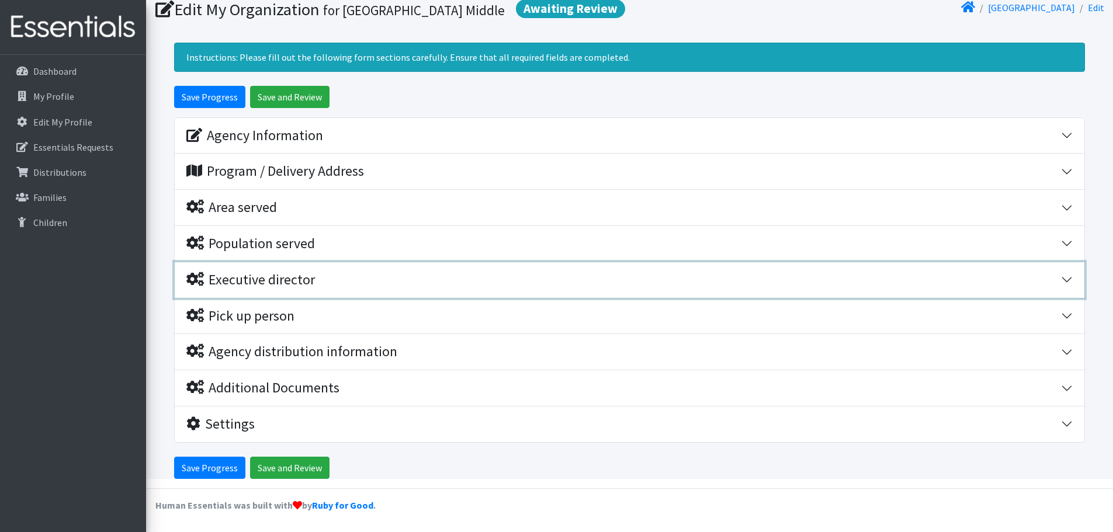
click at [234, 284] on div "Executive director" at bounding box center [250, 280] width 129 height 17
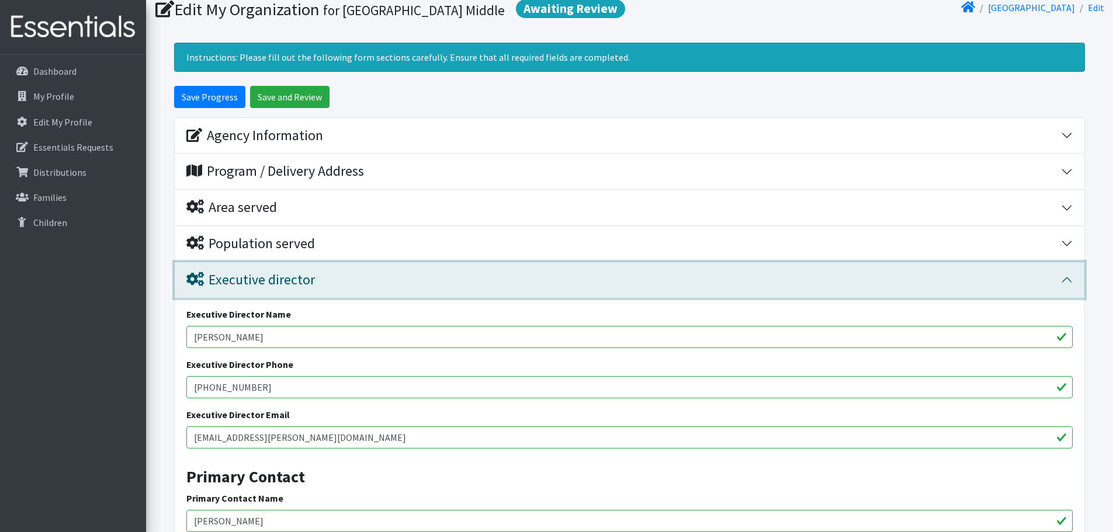
click at [233, 284] on div "Executive director" at bounding box center [250, 280] width 129 height 17
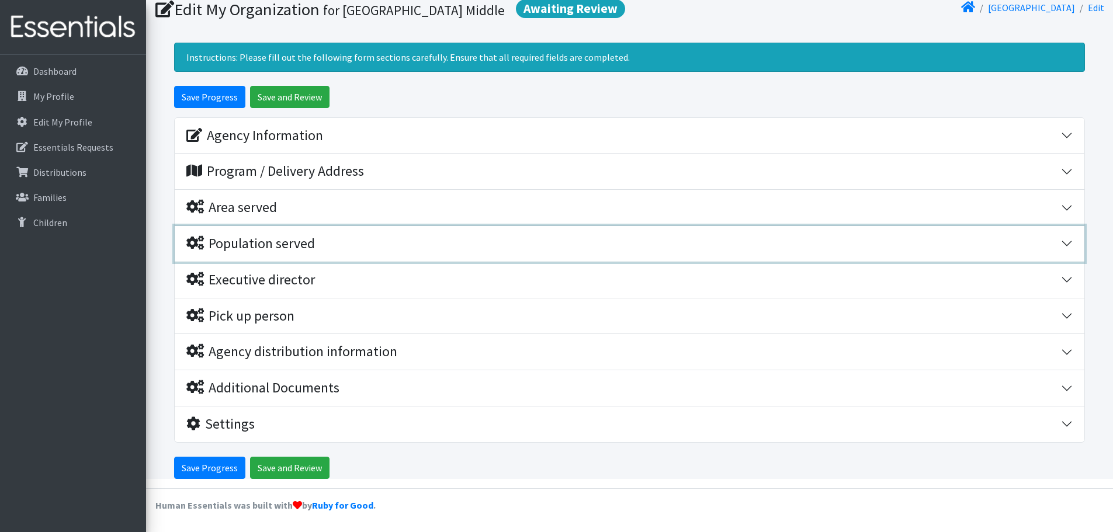
click at [242, 255] on button "Population served" at bounding box center [630, 244] width 910 height 36
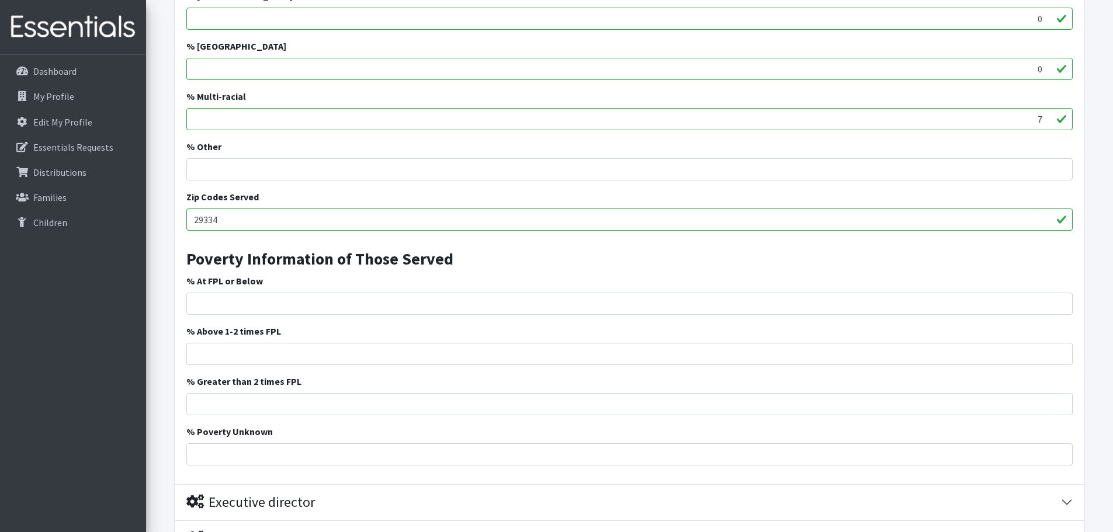
scroll to position [724, 0]
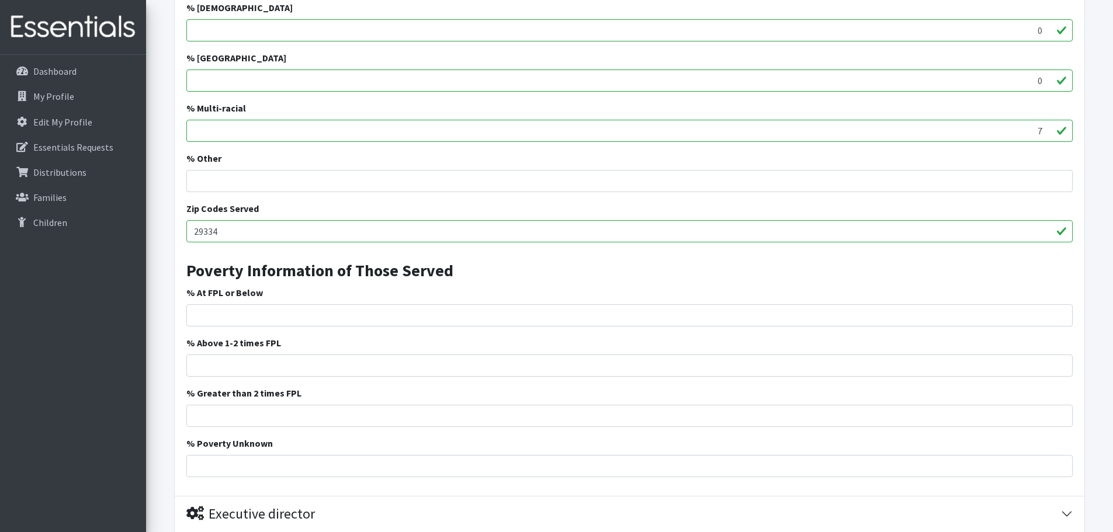
click at [362, 194] on div "Clients Have An Income Requirement to Work With You? Yes No Do You Verify The I…" at bounding box center [630, 57] width 910 height 877
click at [363, 186] on input "% Other" at bounding box center [629, 181] width 886 height 22
type input "0"
click at [494, 317] on input "% At FPL or Below" at bounding box center [629, 315] width 886 height 22
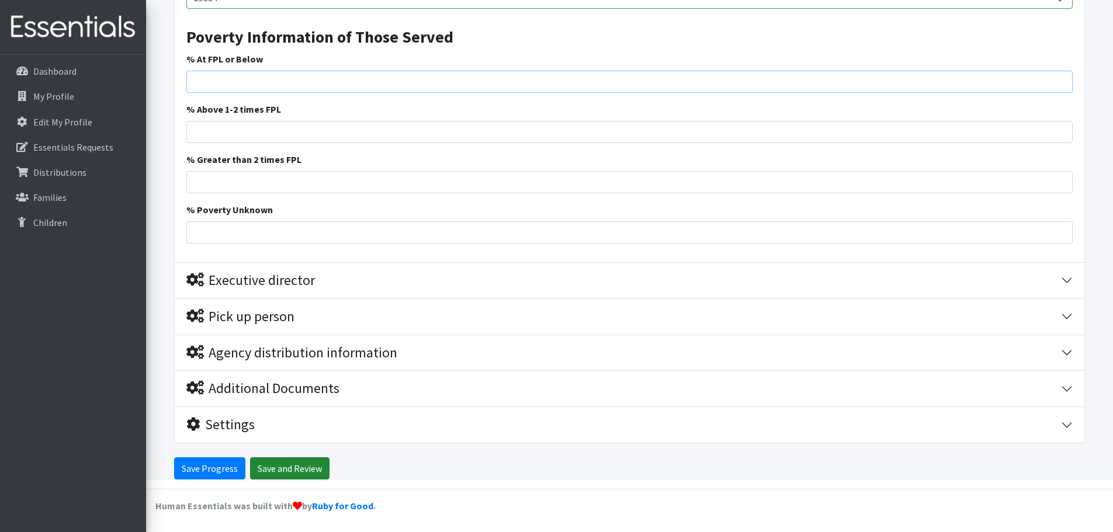
scroll to position [958, 0]
click at [217, 470] on input "Save Progress" at bounding box center [209, 468] width 71 height 22
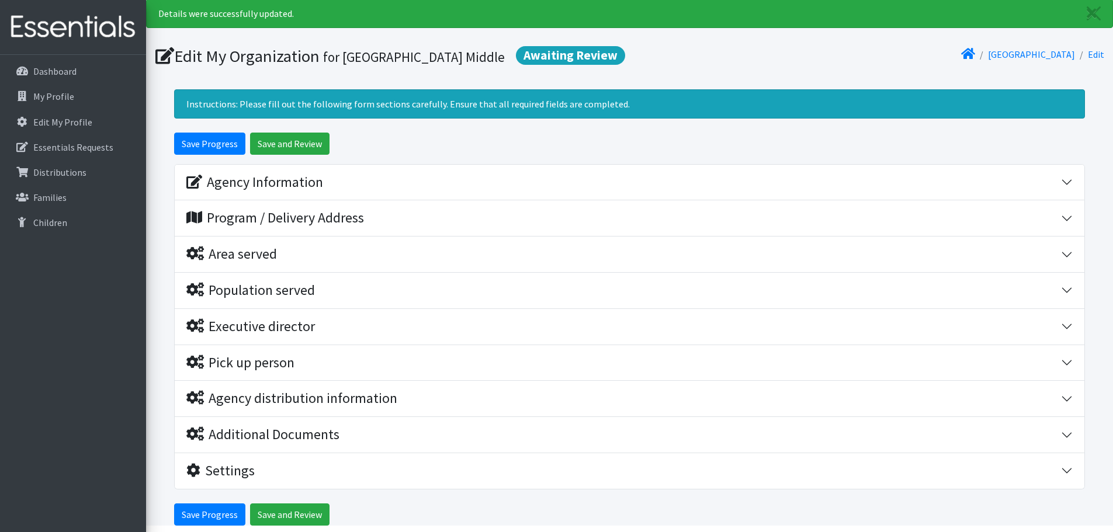
scroll to position [81, 0]
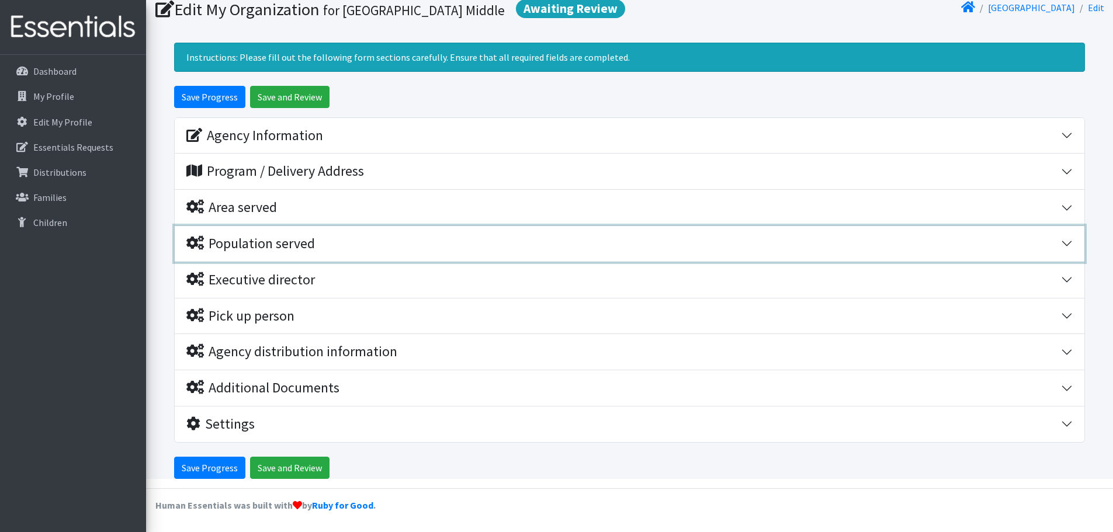
click at [271, 256] on button "Population served" at bounding box center [630, 244] width 910 height 36
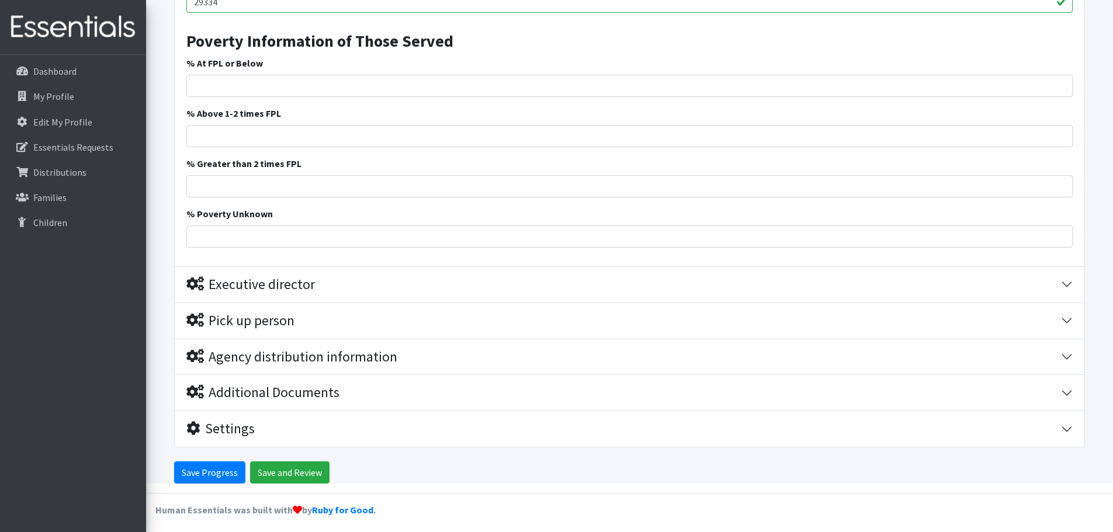
scroll to position [958, 0]
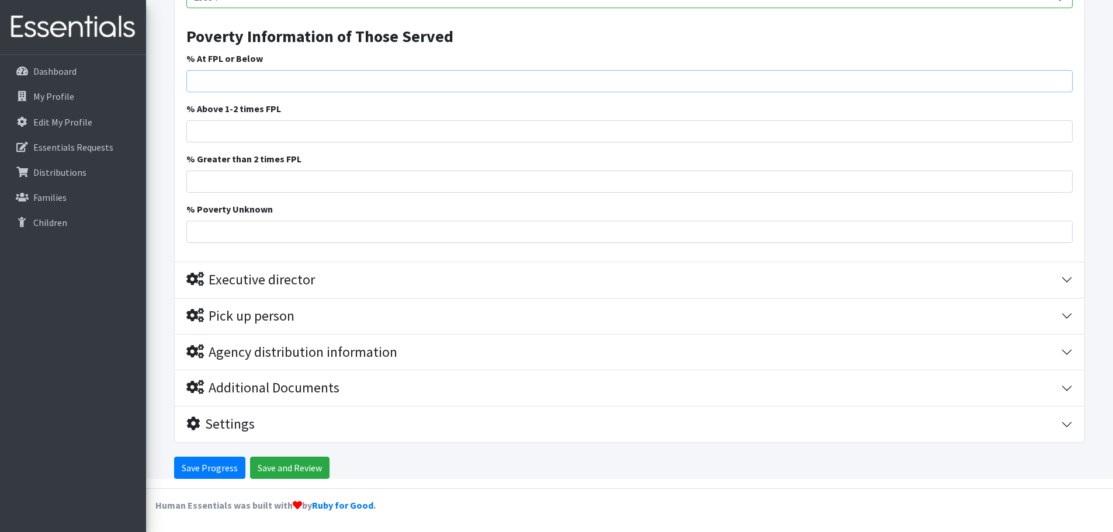
click at [276, 77] on input "% At FPL or Below" at bounding box center [629, 81] width 886 height 22
click at [279, 83] on input "% At FPL or Below" at bounding box center [629, 81] width 886 height 22
click at [1061, 79] on input "1" at bounding box center [629, 81] width 886 height 22
click at [1061, 79] on input "2" at bounding box center [629, 81] width 886 height 22
click at [1061, 79] on input "3" at bounding box center [629, 81] width 886 height 22
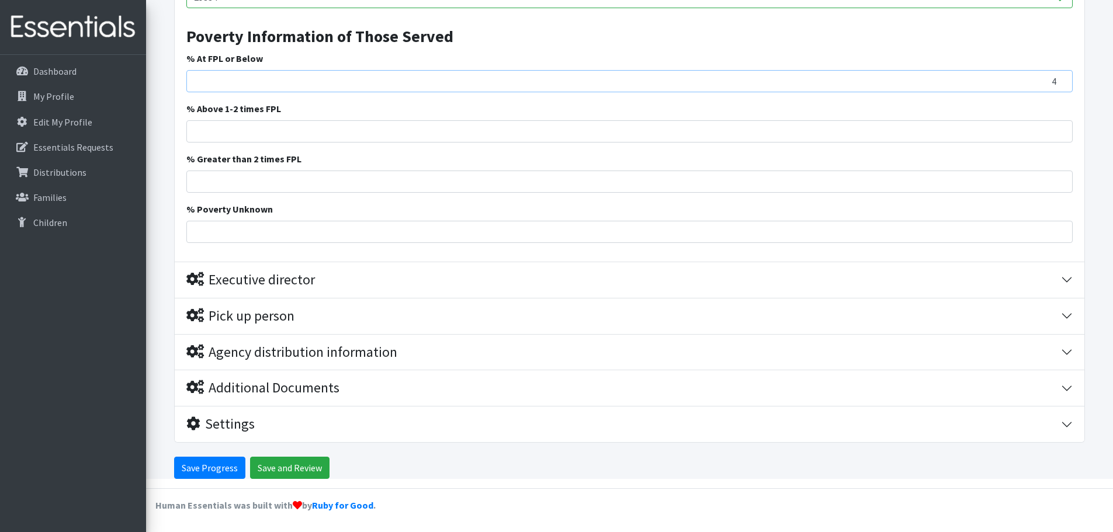
click at [1061, 79] on input "4" at bounding box center [629, 81] width 886 height 22
click at [1061, 79] on input "5" at bounding box center [629, 81] width 886 height 22
click at [1061, 79] on input "6" at bounding box center [629, 81] width 886 height 22
click at [1061, 79] on input "7" at bounding box center [629, 81] width 886 height 22
click at [1061, 79] on input "8" at bounding box center [629, 81] width 886 height 22
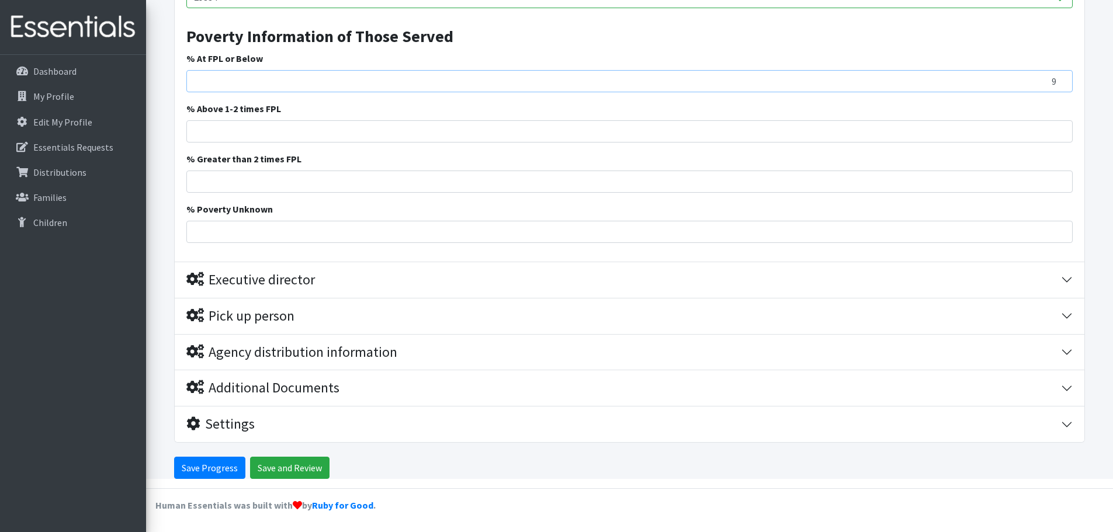
type input "9"
click at [1061, 79] on input "9" at bounding box center [629, 81] width 886 height 22
click at [1061, 78] on input "15" at bounding box center [629, 81] width 886 height 22
click at [1061, 78] on input "16" at bounding box center [629, 81] width 886 height 22
click at [1061, 78] on input "17" at bounding box center [629, 81] width 886 height 22
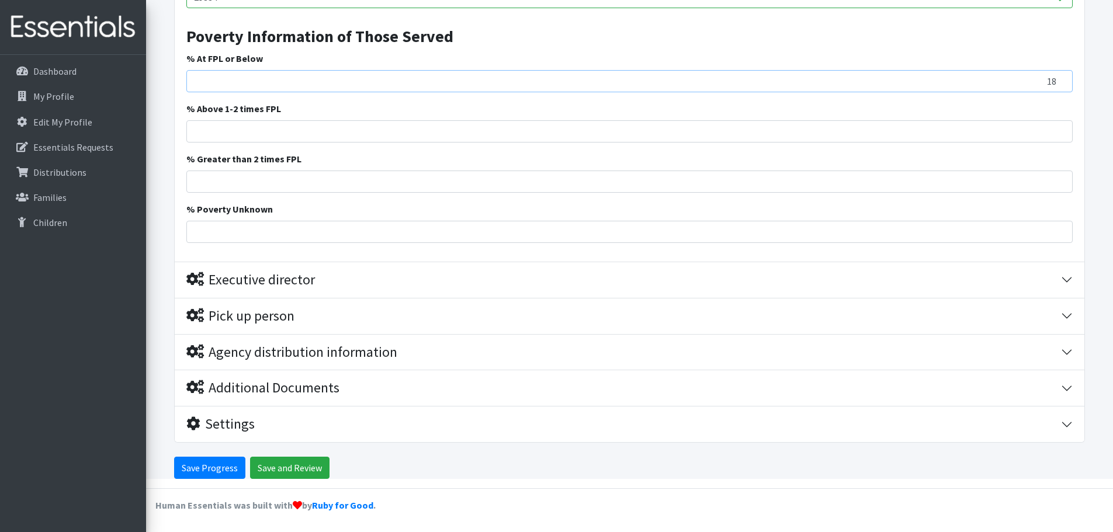
type input "18"
click at [1061, 78] on input "18" at bounding box center [629, 81] width 886 height 22
click at [529, 183] on input "% Greater than 2 times FPL" at bounding box center [629, 182] width 886 height 22
click at [1063, 175] on input "1" at bounding box center [629, 182] width 886 height 22
click at [1063, 175] on input "2" at bounding box center [629, 182] width 886 height 22
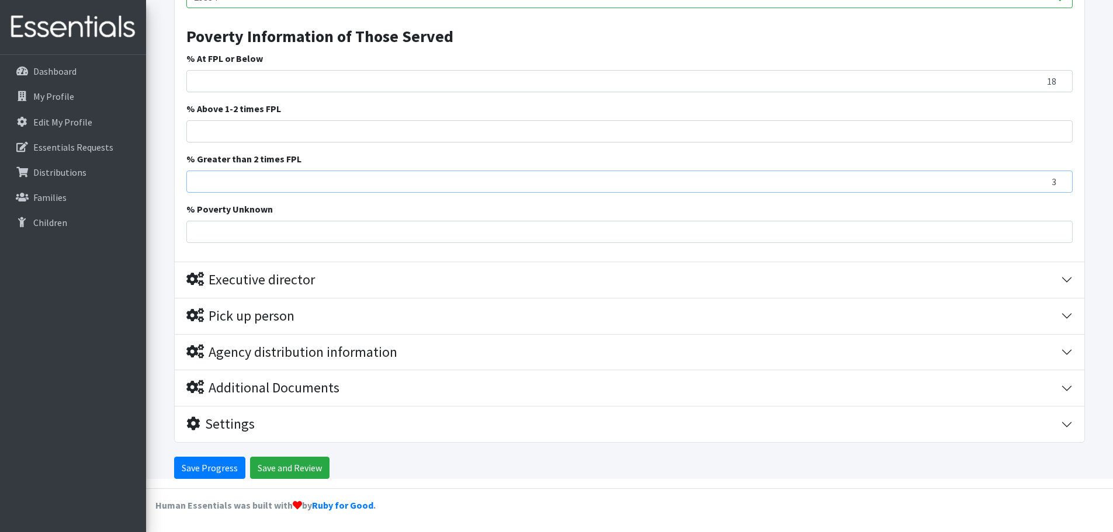
click at [1063, 175] on input "3" at bounding box center [629, 182] width 886 height 22
click at [1063, 175] on input "4" at bounding box center [629, 182] width 886 height 22
click at [1063, 175] on input "5" at bounding box center [629, 182] width 886 height 22
click at [1063, 175] on input "6" at bounding box center [629, 182] width 886 height 22
click at [1063, 175] on input "7" at bounding box center [629, 182] width 886 height 22
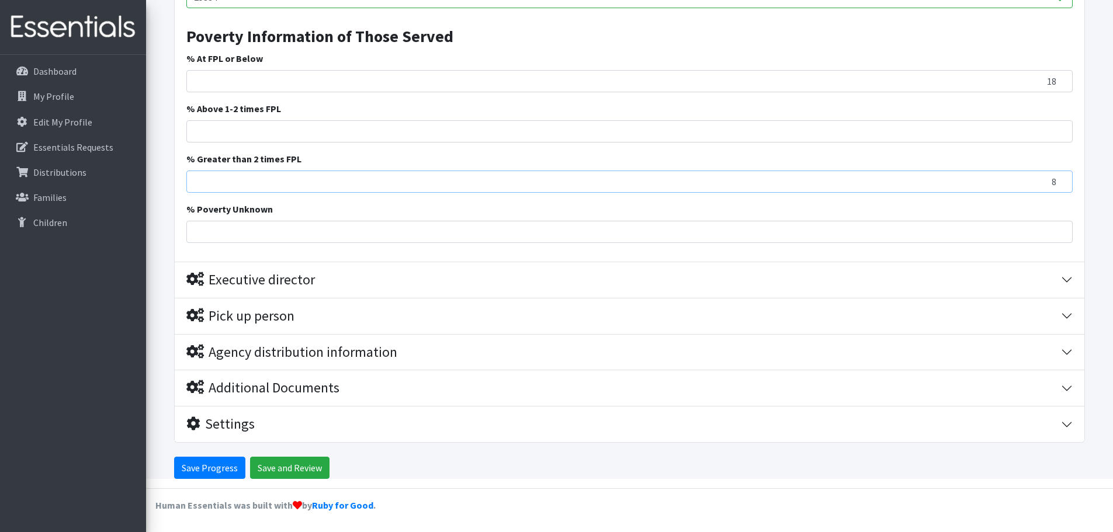
click at [1063, 175] on input "8" at bounding box center [629, 182] width 886 height 22
drag, startPoint x: 1063, startPoint y: 175, endPoint x: 1054, endPoint y: 174, distance: 8.9
type input "9"
click at [1063, 175] on input "9" at bounding box center [629, 182] width 886 height 22
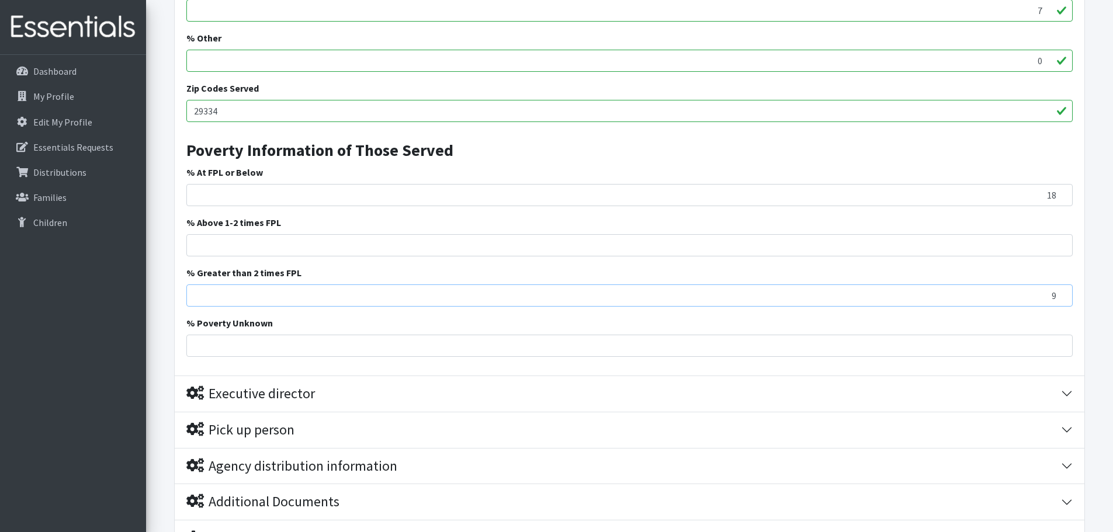
scroll to position [841, 0]
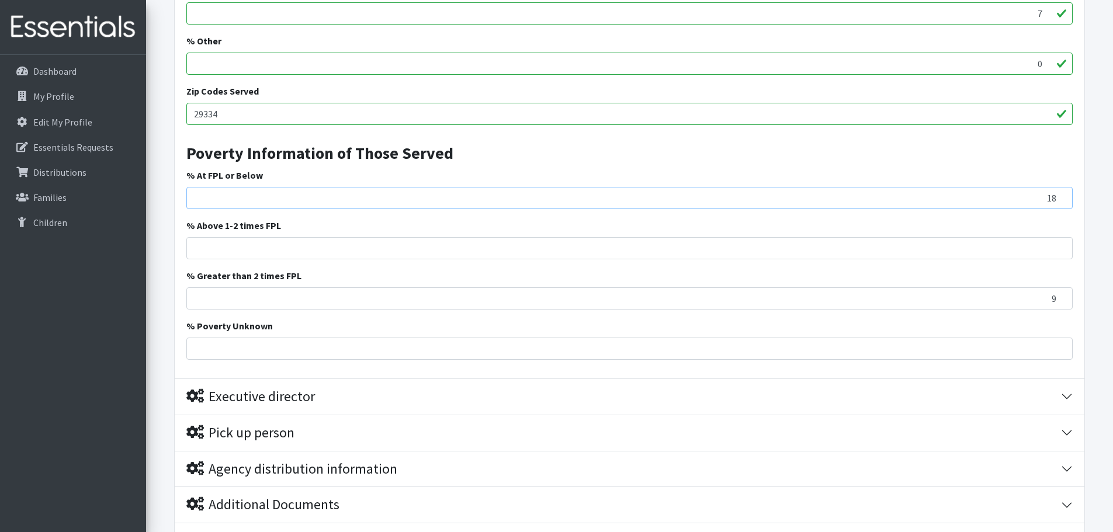
drag, startPoint x: 1007, startPoint y: 206, endPoint x: 1088, endPoint y: 205, distance: 81.2
drag, startPoint x: 1043, startPoint y: 199, endPoint x: 1065, endPoint y: 200, distance: 22.2
click at [1065, 200] on input "23" at bounding box center [629, 198] width 886 height 22
type input "15"
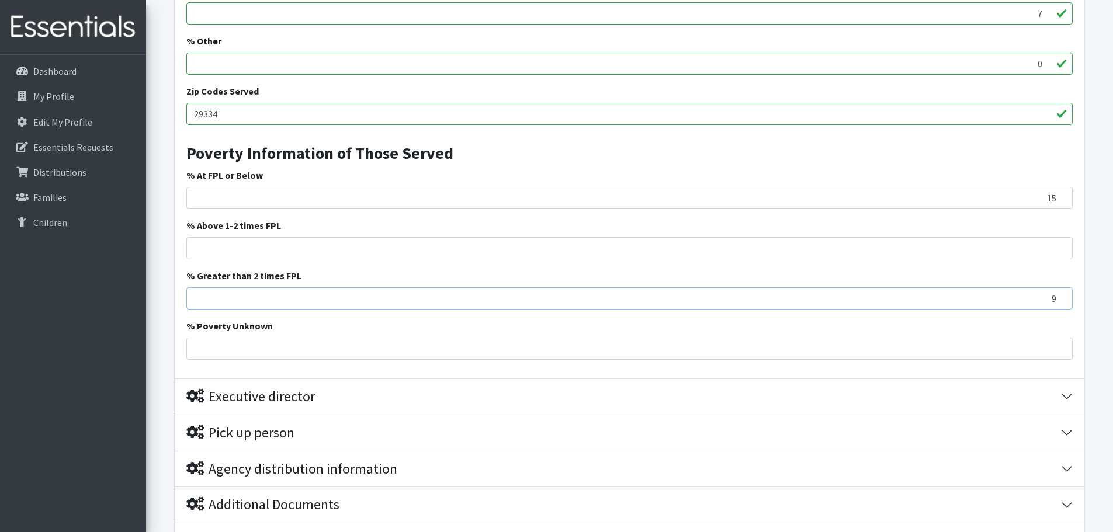
click at [390, 295] on input "9" at bounding box center [629, 298] width 886 height 22
click at [372, 295] on input "9" at bounding box center [629, 298] width 886 height 22
click at [473, 241] on input "% Above 1-2 times FPL" at bounding box center [629, 248] width 886 height 22
type input "9"
drag, startPoint x: 1036, startPoint y: 255, endPoint x: 1080, endPoint y: 247, distance: 44.7
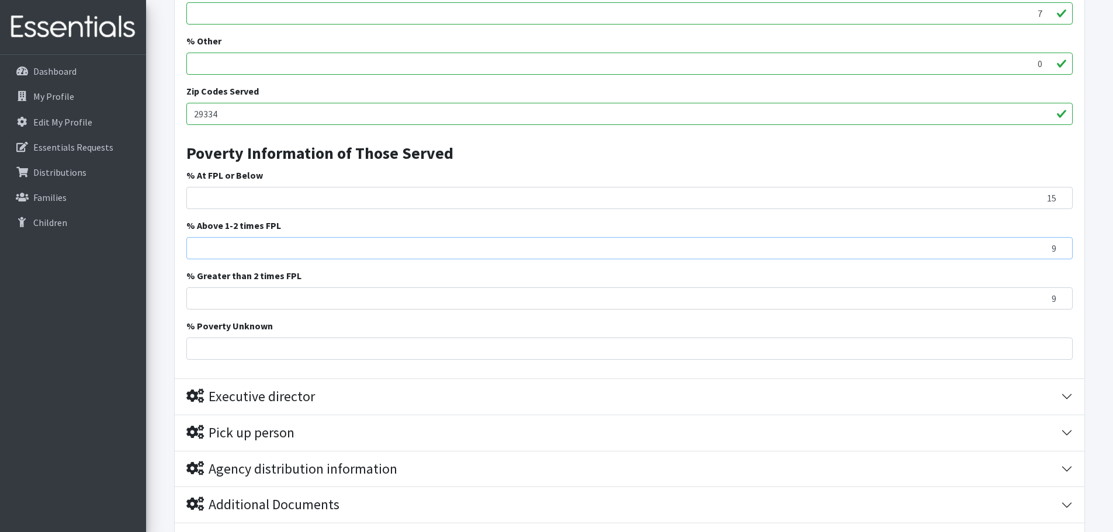
type input "9"
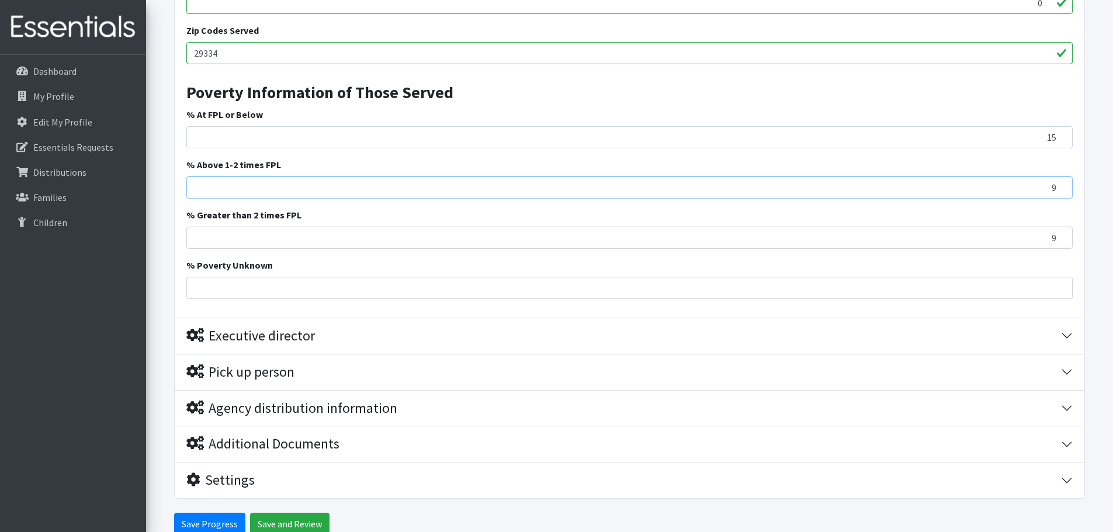
scroll to position [958, 0]
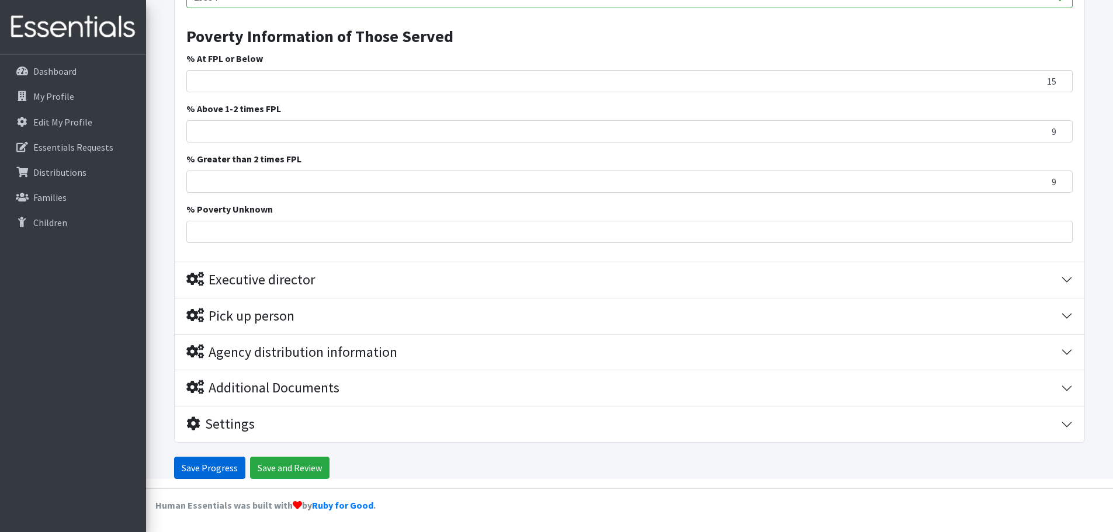
click at [234, 469] on input "Save Progress" at bounding box center [209, 468] width 71 height 22
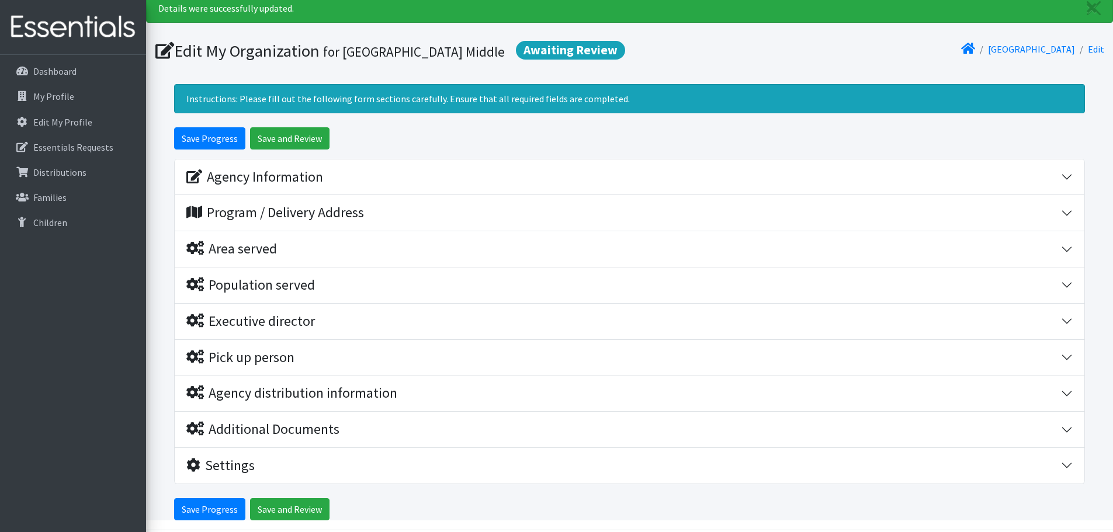
scroll to position [81, 0]
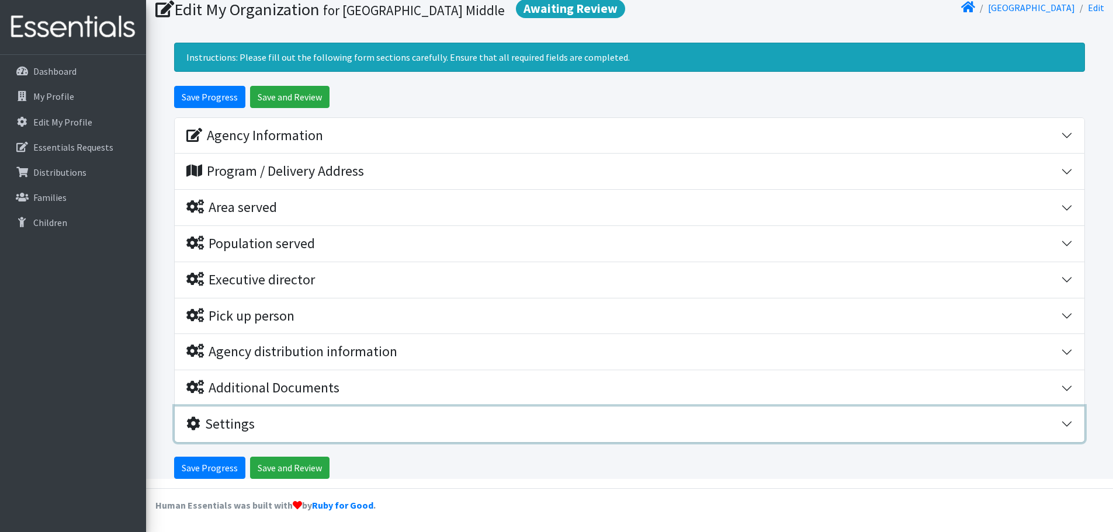
click at [303, 416] on div "Settings" at bounding box center [623, 424] width 875 height 17
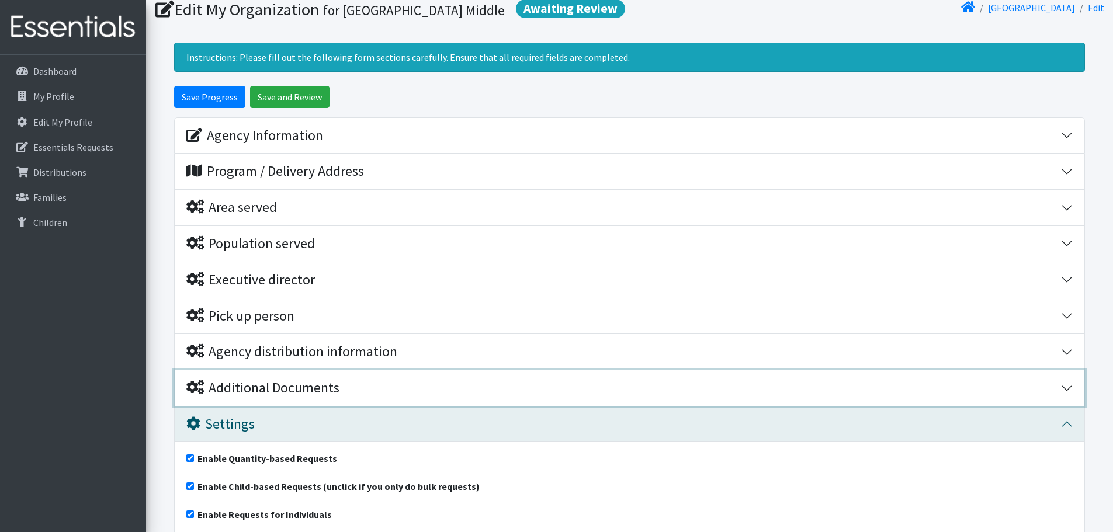
click at [310, 393] on div "Additional Documents" at bounding box center [262, 388] width 153 height 17
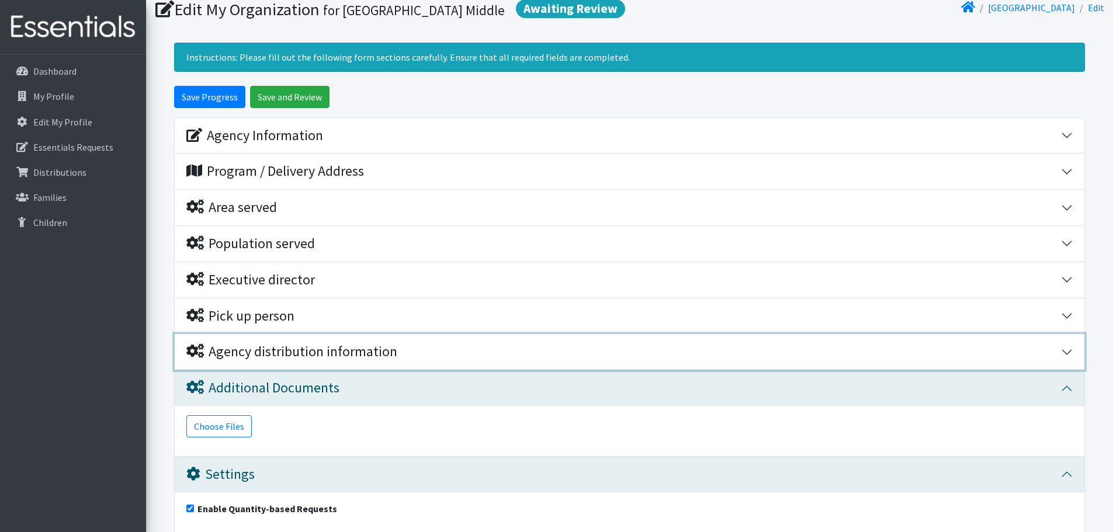
click at [313, 354] on div "Agency distribution information" at bounding box center [291, 351] width 211 height 17
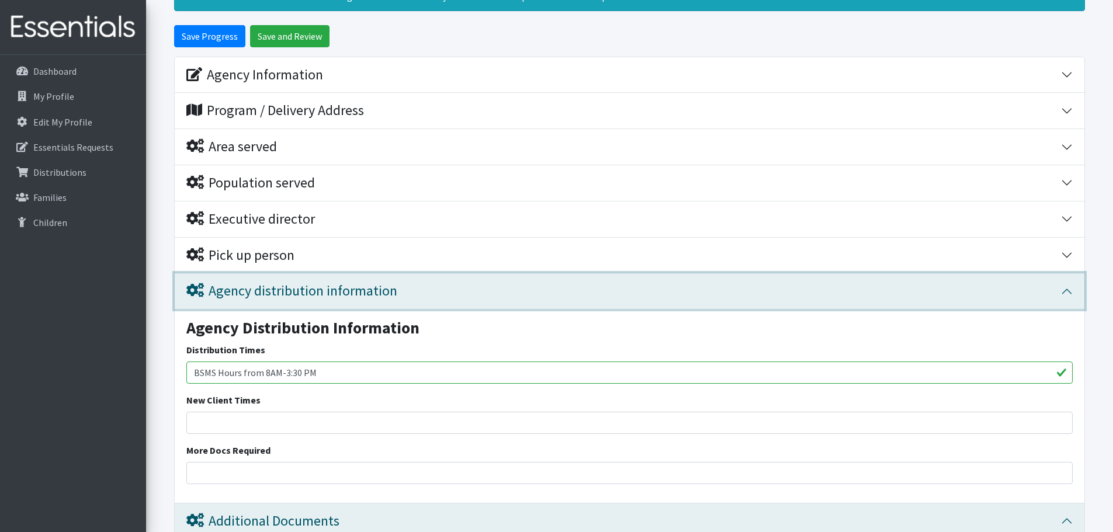
scroll to position [256, 0]
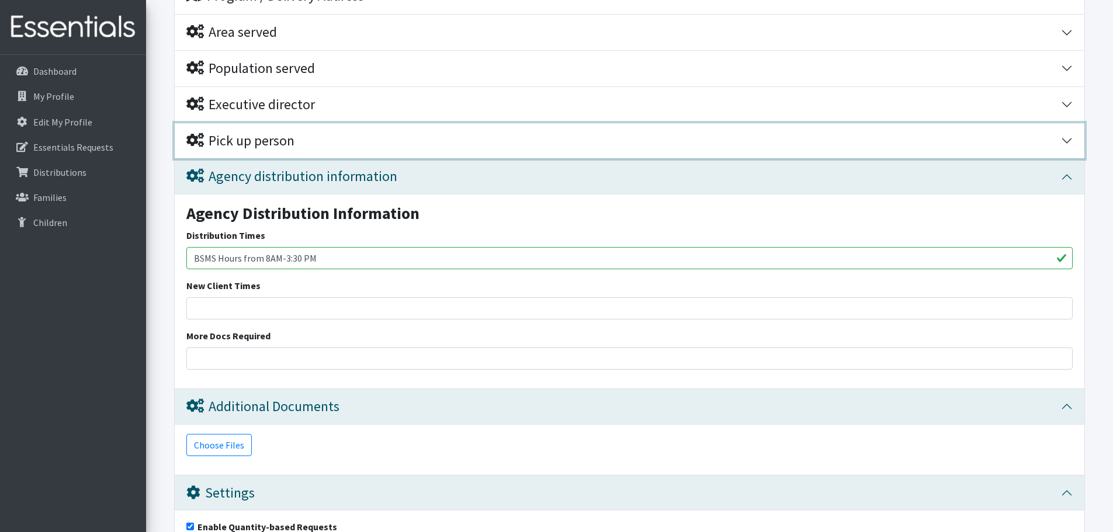
click at [325, 145] on div "Pick up person" at bounding box center [623, 141] width 875 height 17
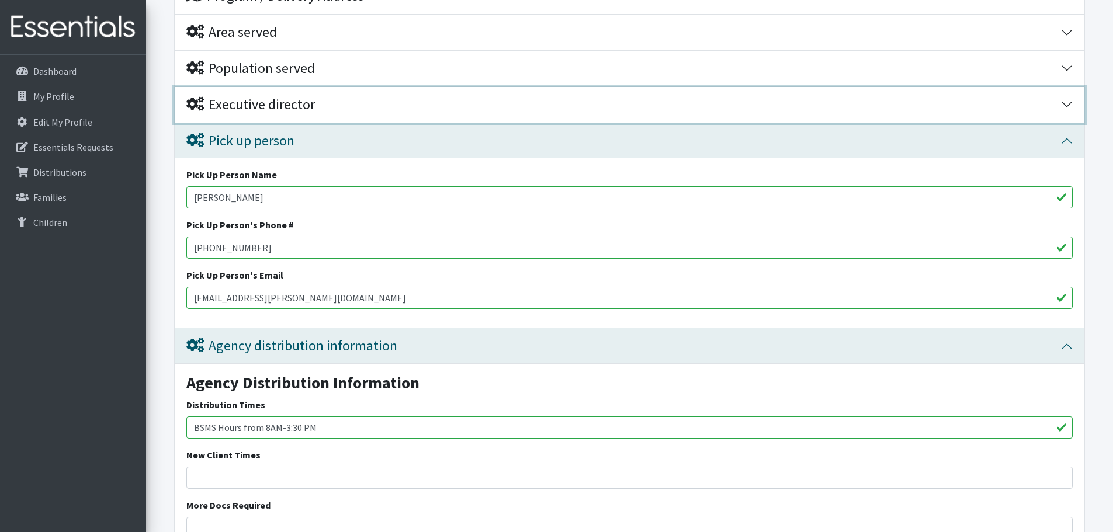
click at [314, 112] on div "Executive director" at bounding box center [250, 104] width 129 height 17
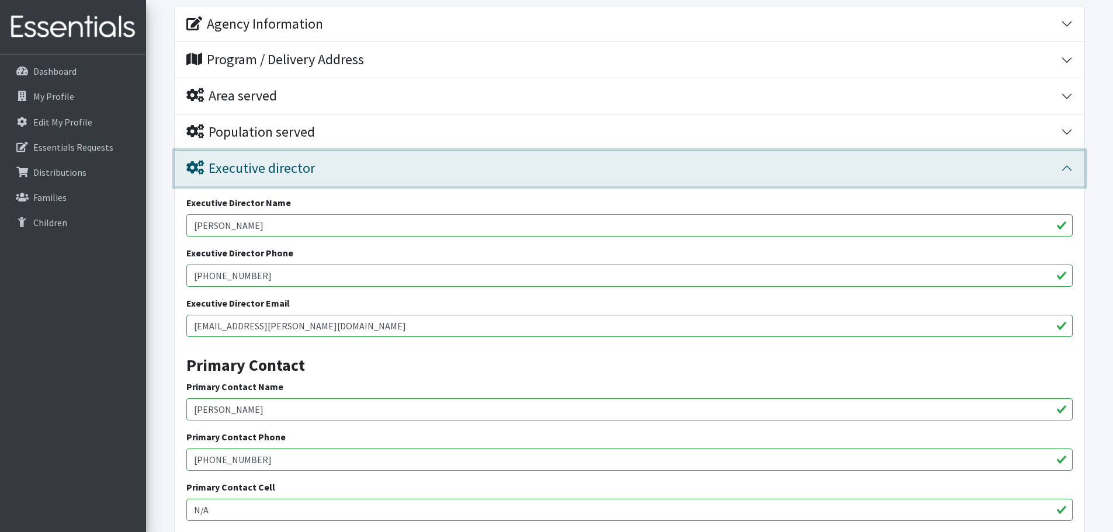
scroll to position [81, 0]
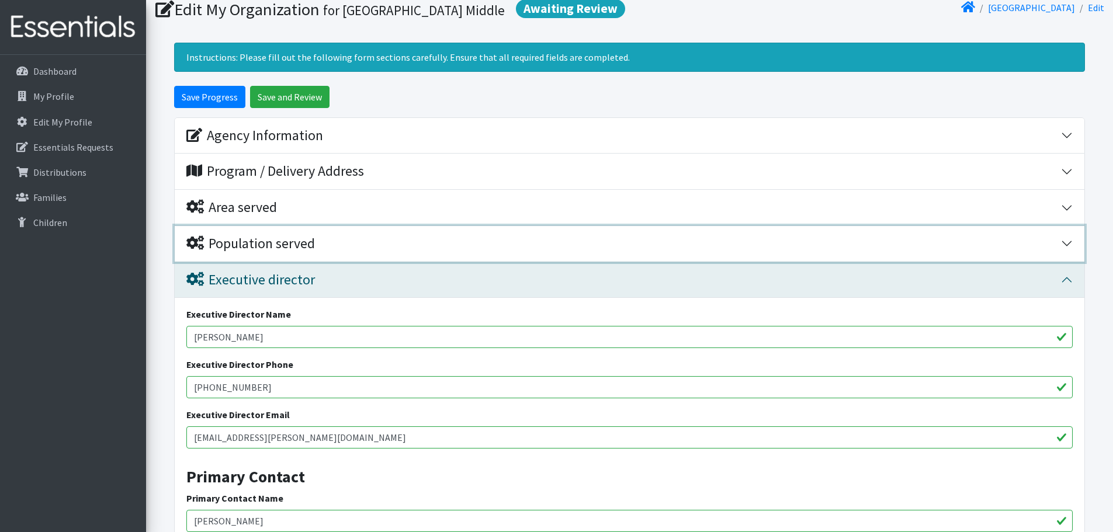
click at [287, 251] on div "Population served" at bounding box center [250, 243] width 129 height 17
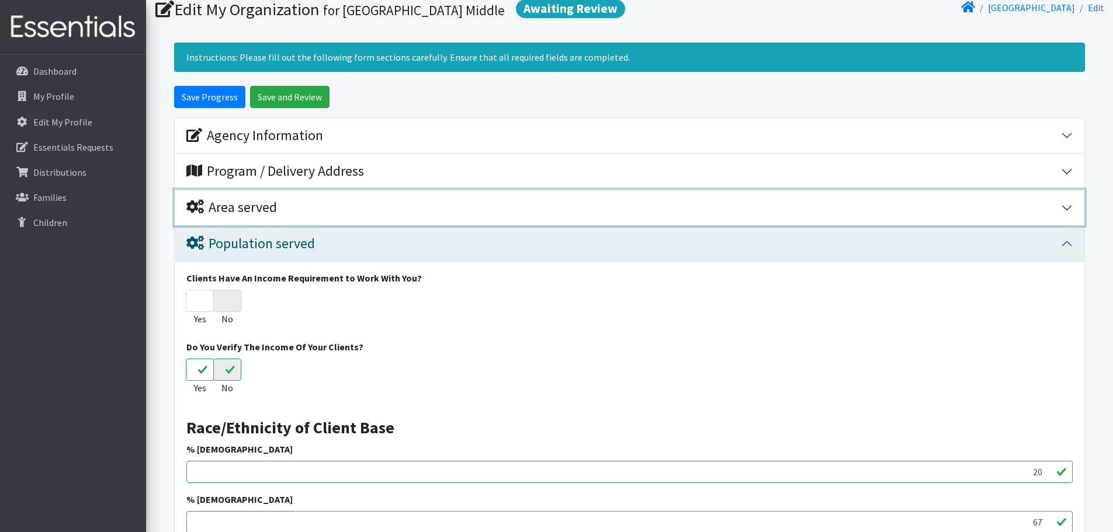
click at [280, 218] on button "Area served" at bounding box center [630, 208] width 910 height 36
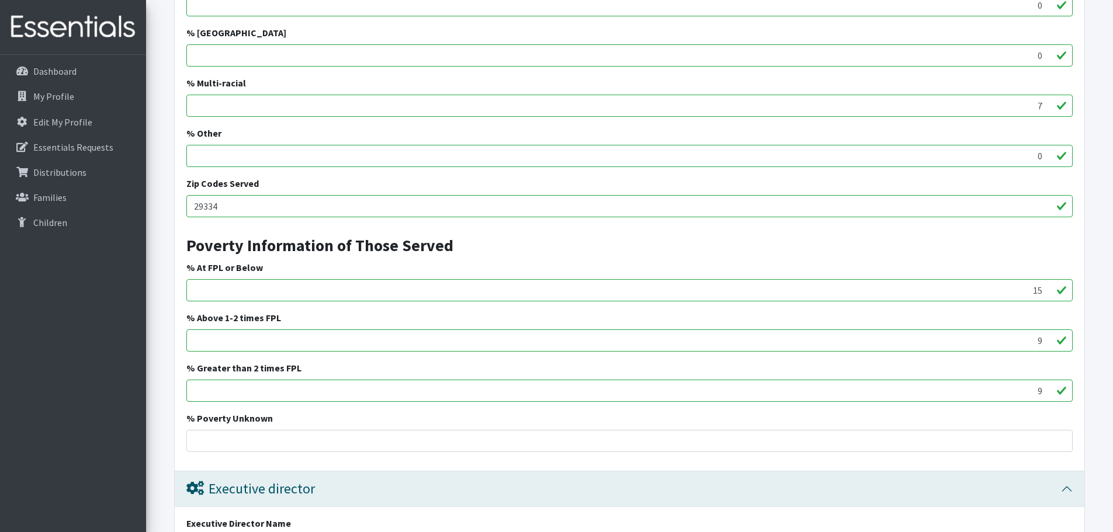
scroll to position [899, 0]
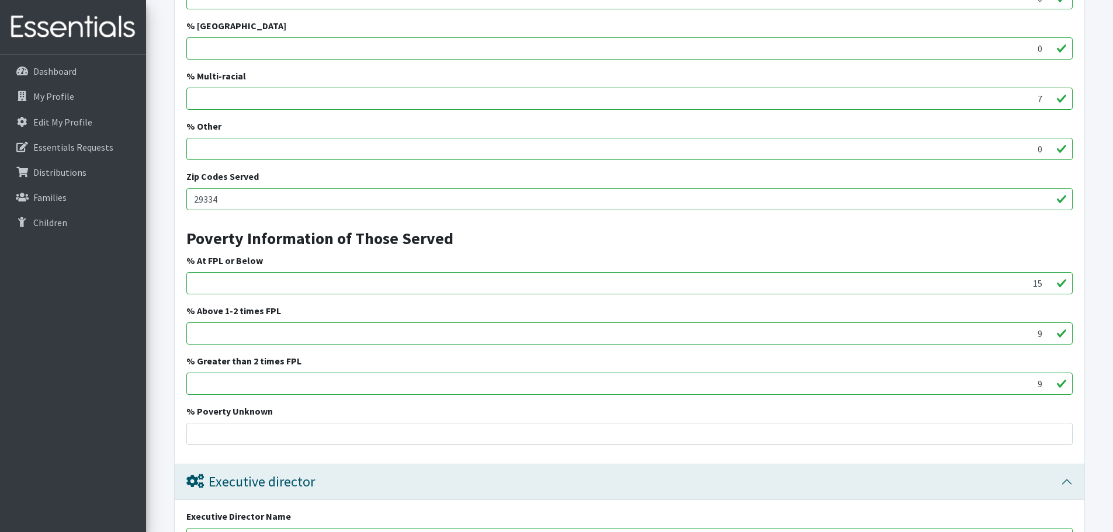
drag, startPoint x: 1034, startPoint y: 333, endPoint x: 1059, endPoint y: 333, distance: 24.5
click at [1059, 333] on input "9" at bounding box center [629, 333] width 886 height 22
type input "20"
click at [980, 380] on input "9" at bounding box center [629, 384] width 886 height 22
click at [338, 419] on div "% Poverty Unknown" at bounding box center [629, 424] width 886 height 41
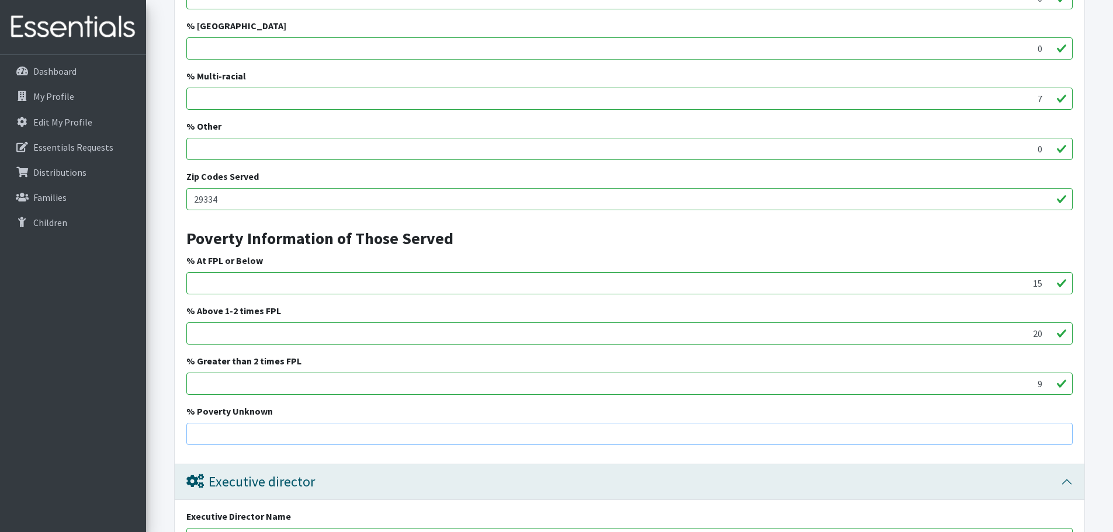
drag, startPoint x: 346, startPoint y: 425, endPoint x: 344, endPoint y: 407, distance: 18.2
click at [346, 415] on div "% Poverty Unknown" at bounding box center [629, 424] width 886 height 41
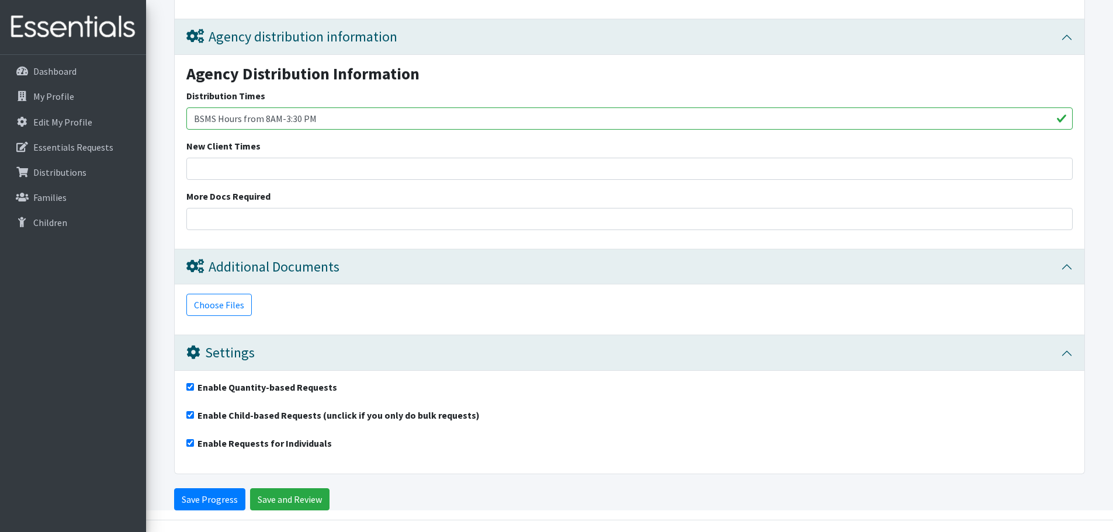
scroll to position [2021, 0]
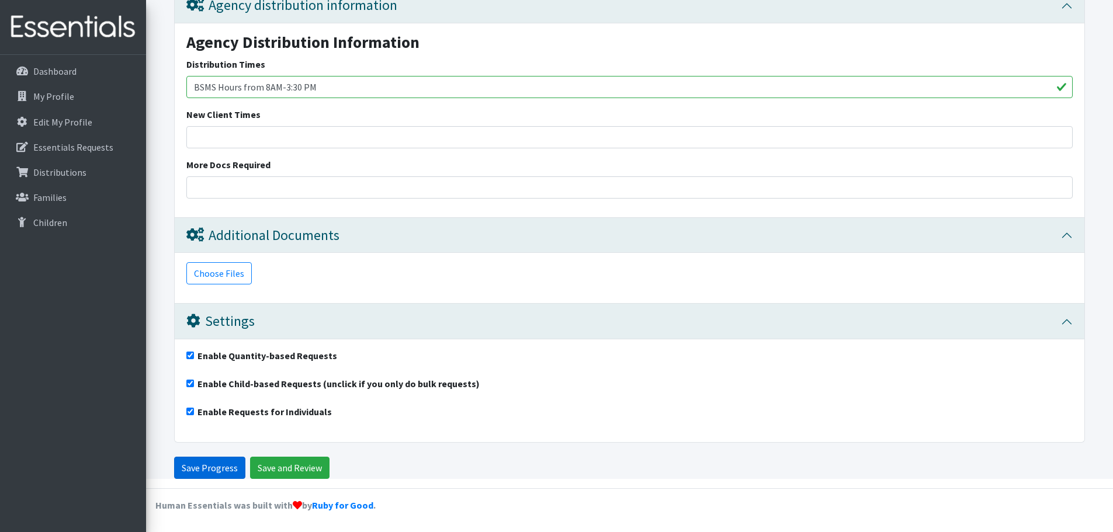
click at [210, 475] on input "Save Progress" at bounding box center [209, 468] width 71 height 22
